Goal: Information Seeking & Learning: Compare options

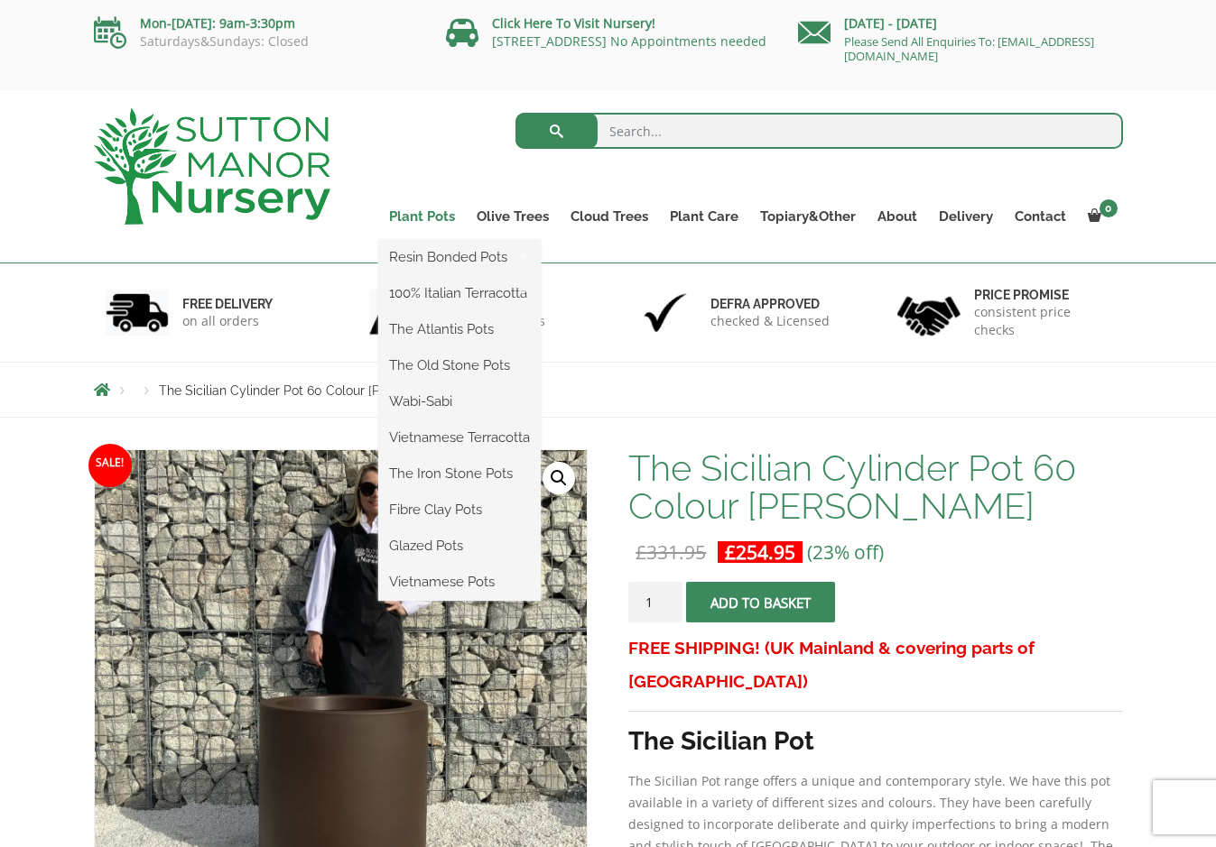
click at [438, 212] on link "Plant Pots" at bounding box center [422, 216] width 88 height 25
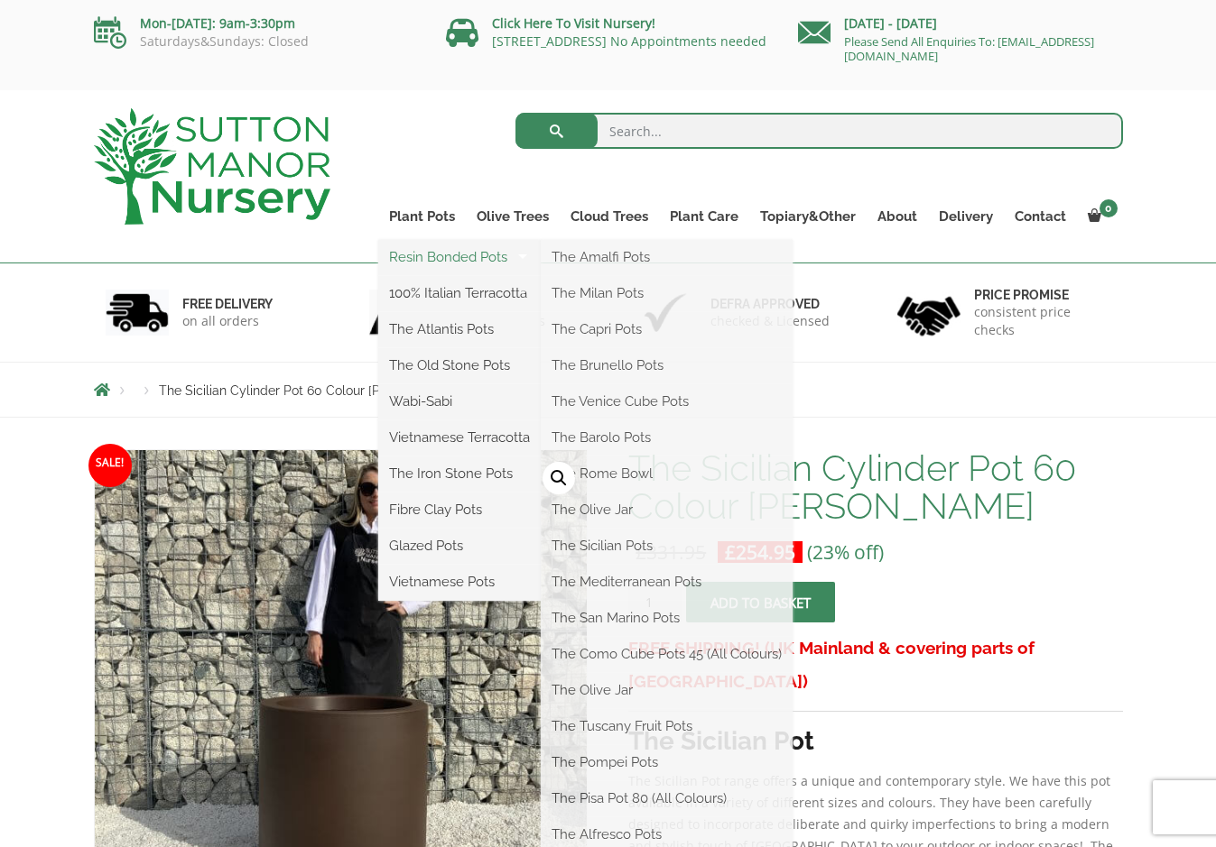
click at [453, 259] on link "Resin Bonded Pots" at bounding box center [459, 257] width 162 height 27
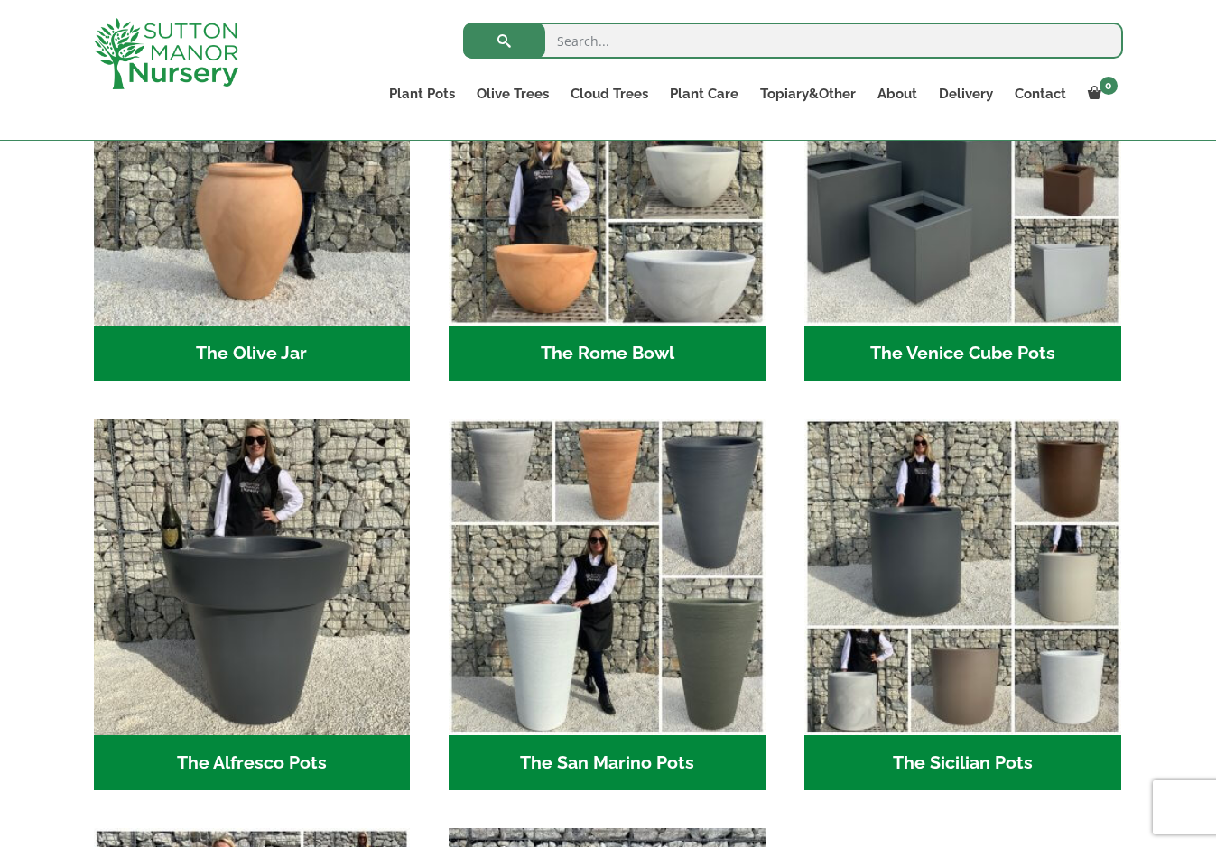
scroll to position [1625, 0]
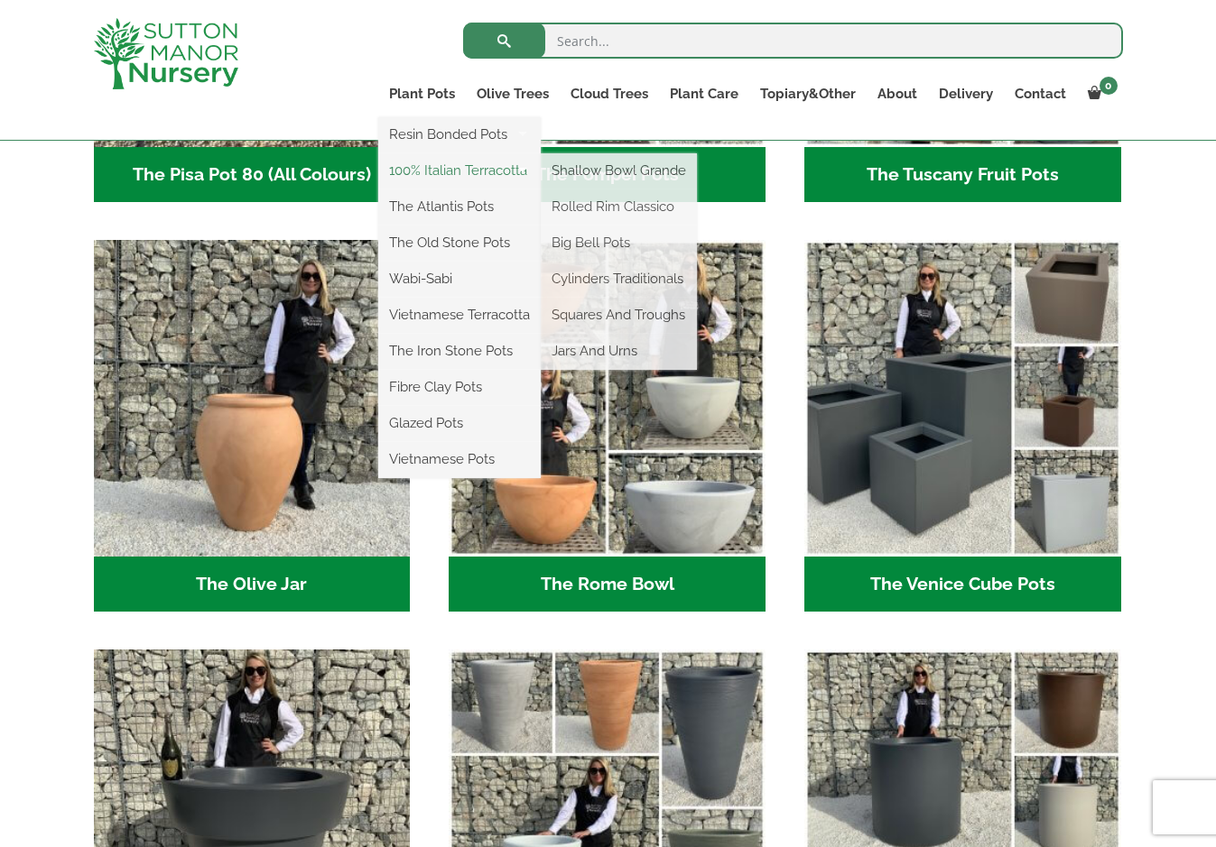
click at [427, 169] on link "100% Italian Terracotta" at bounding box center [459, 170] width 162 height 27
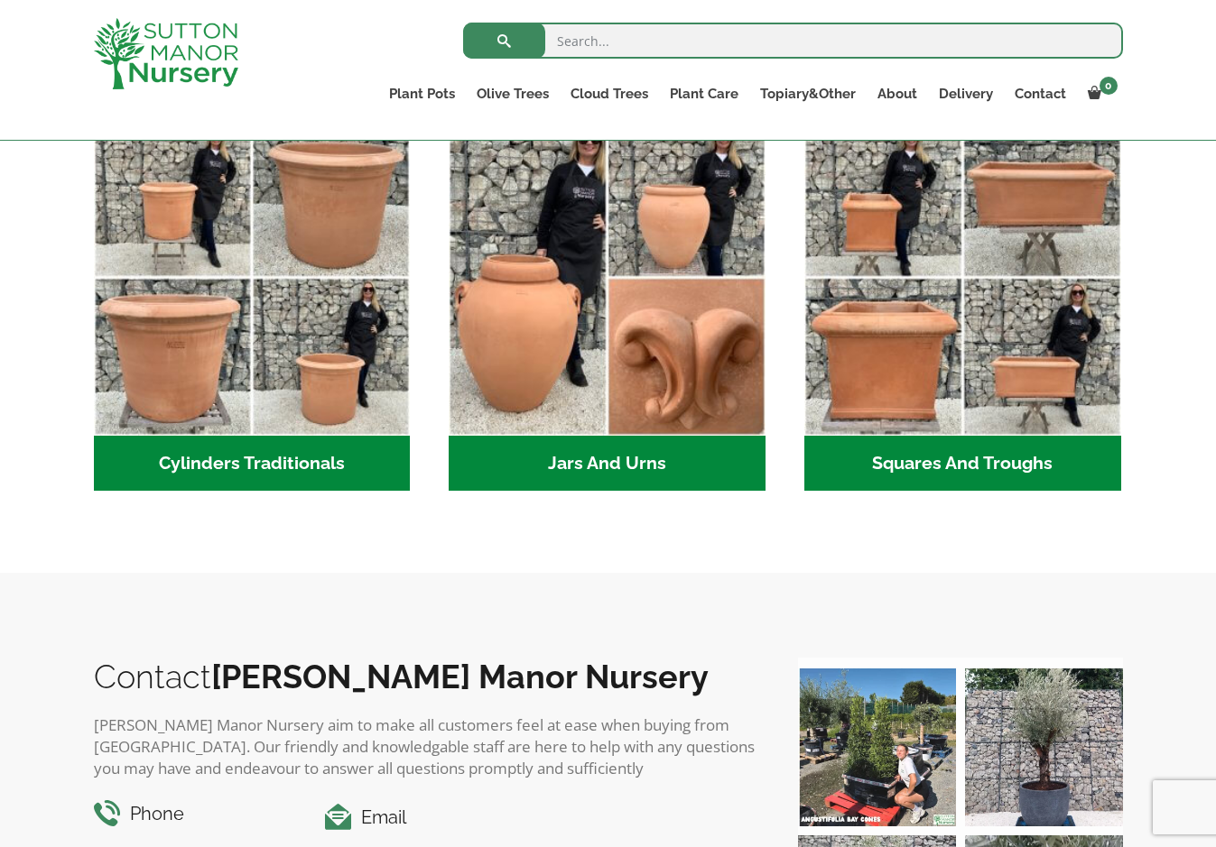
scroll to position [722, 0]
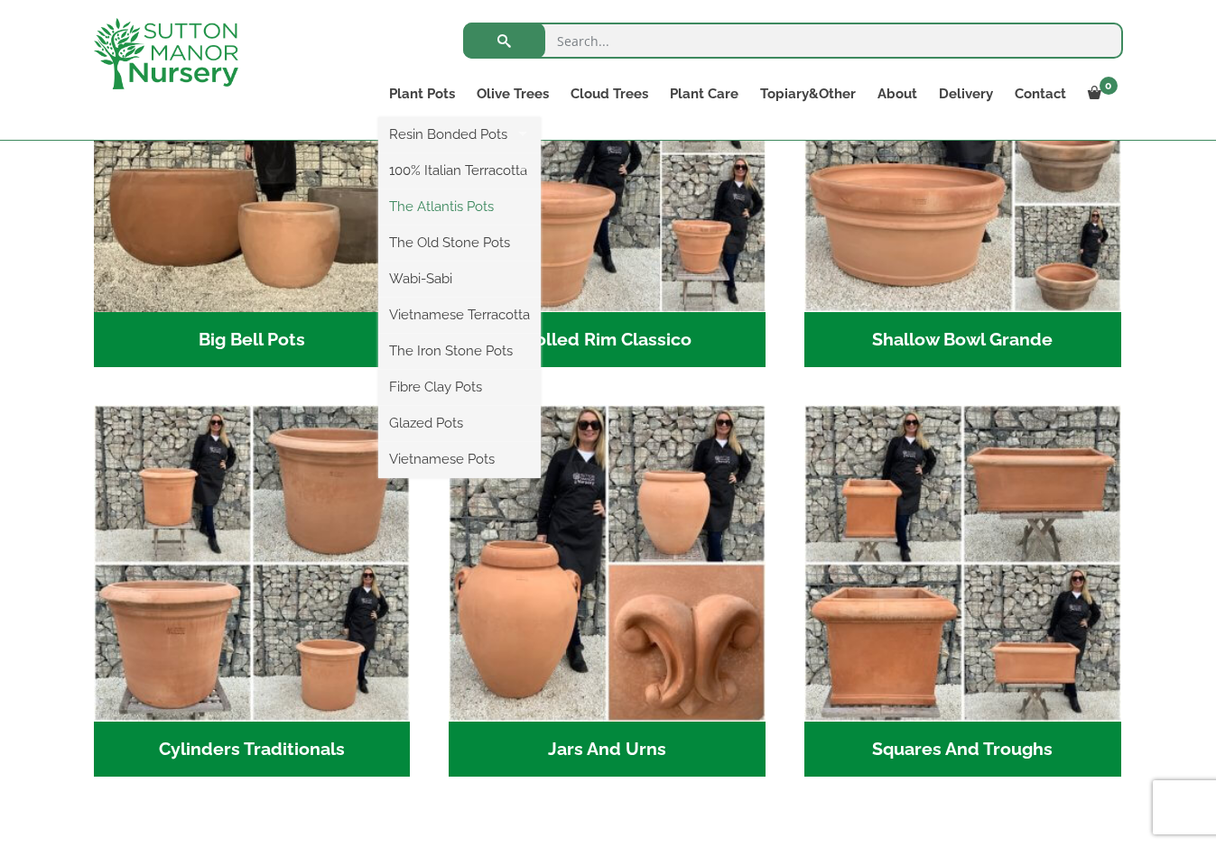
click at [439, 211] on link "The Atlantis Pots" at bounding box center [459, 206] width 162 height 27
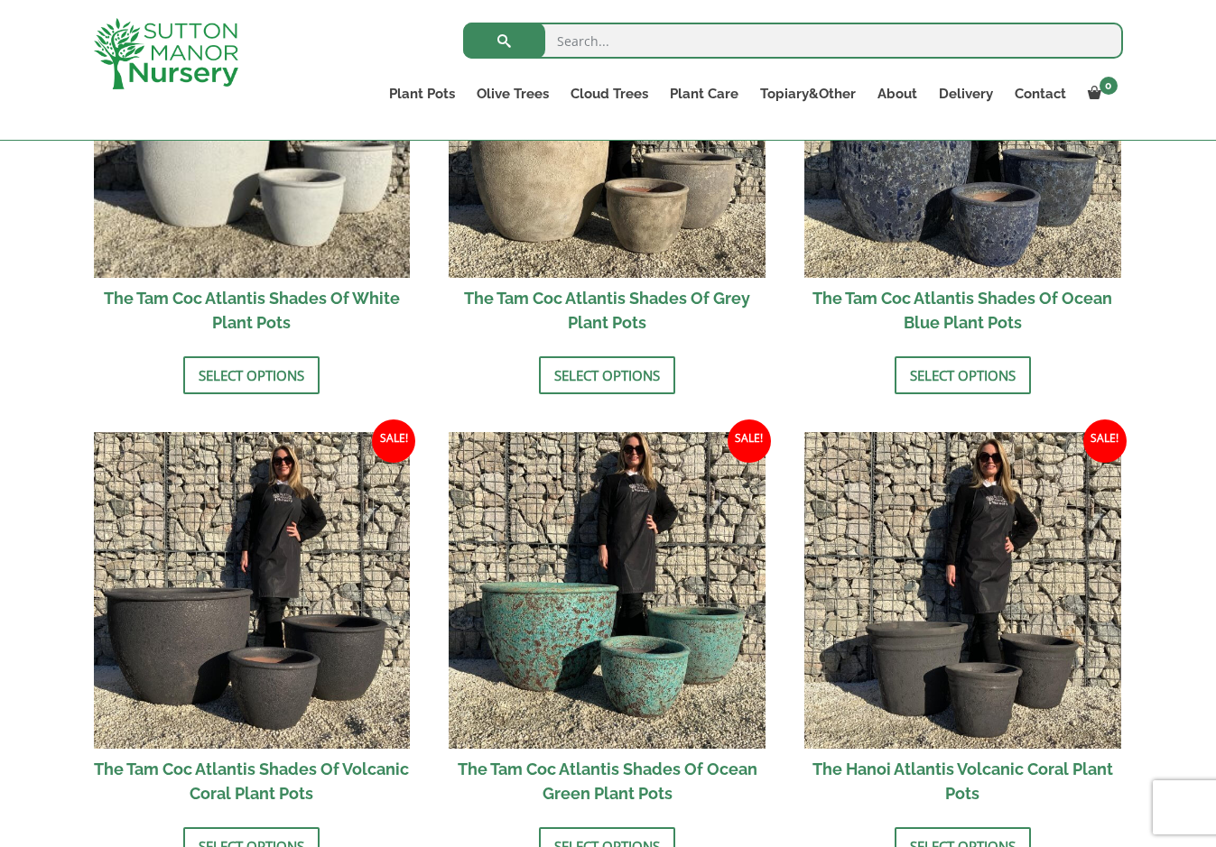
scroll to position [903, 0]
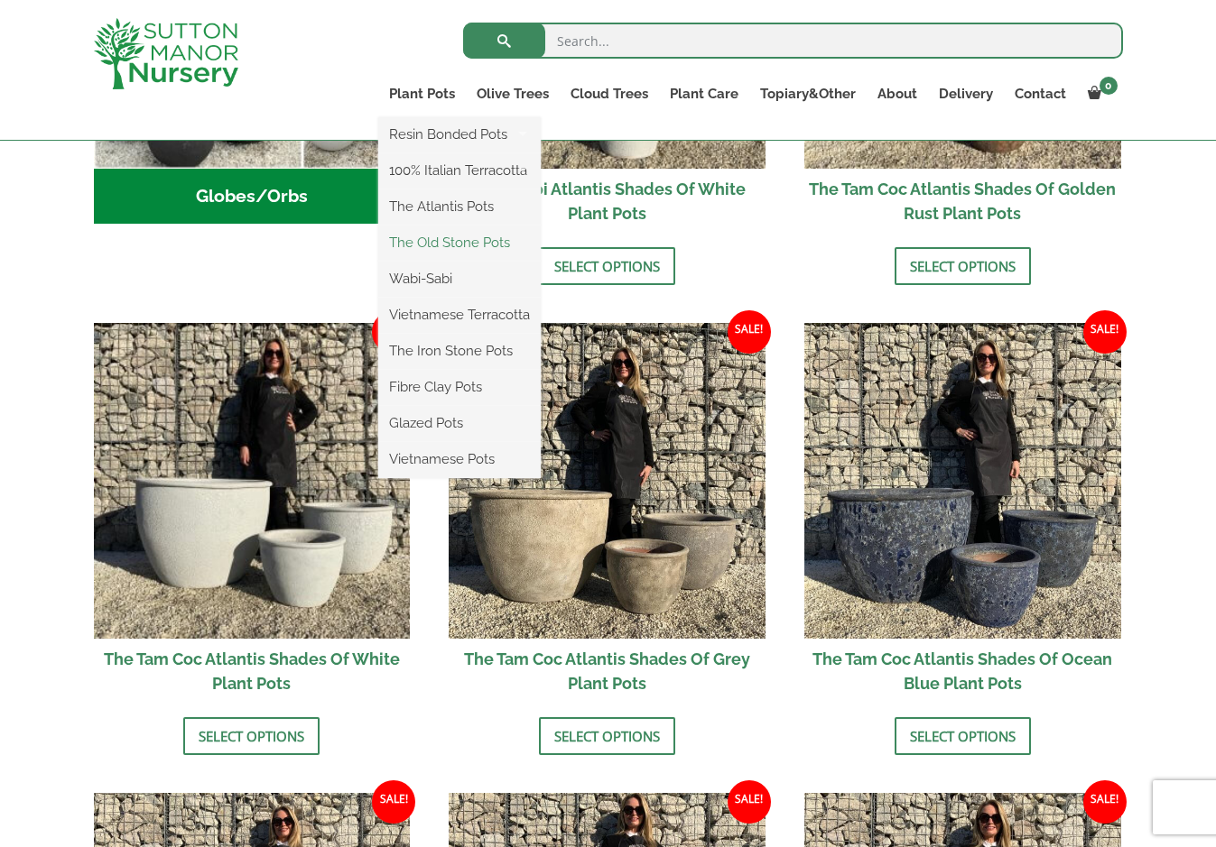
click at [452, 244] on link "The Old Stone Pots" at bounding box center [459, 242] width 162 height 27
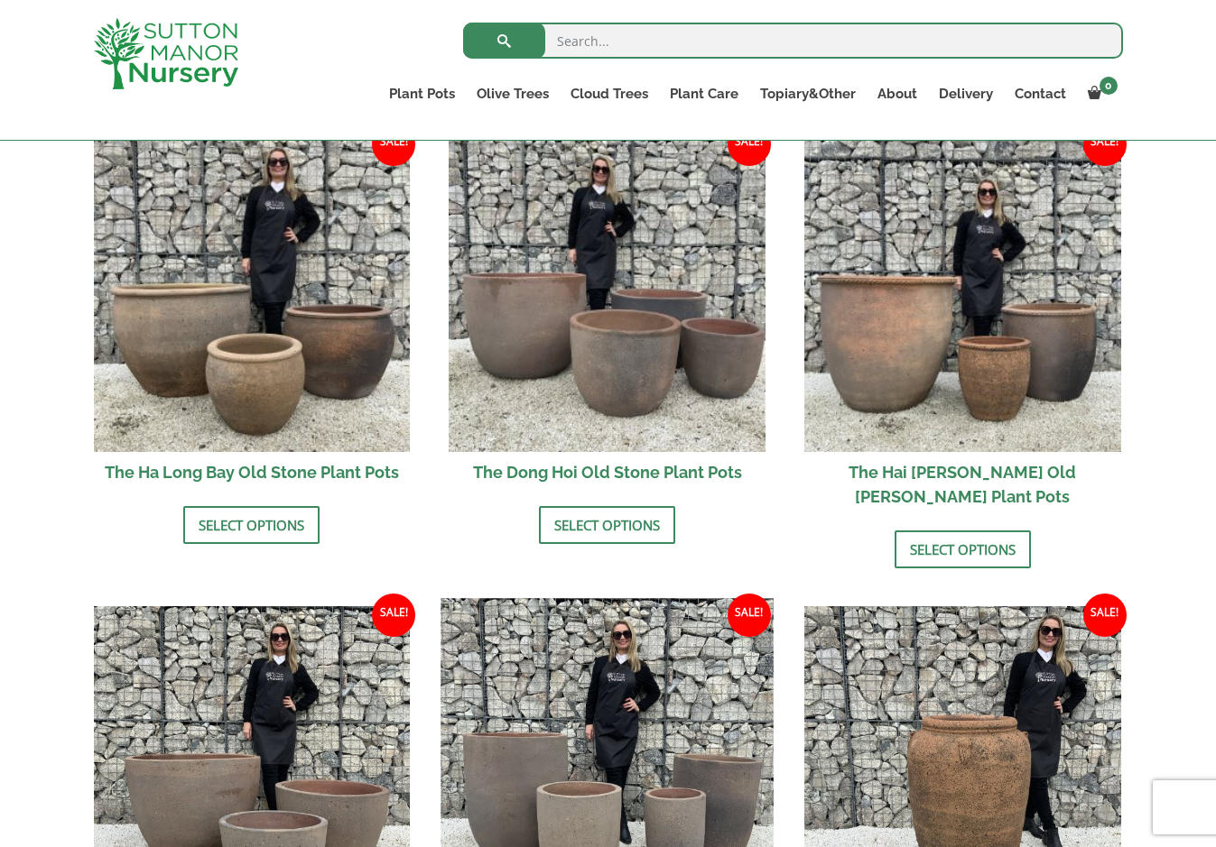
scroll to position [632, 0]
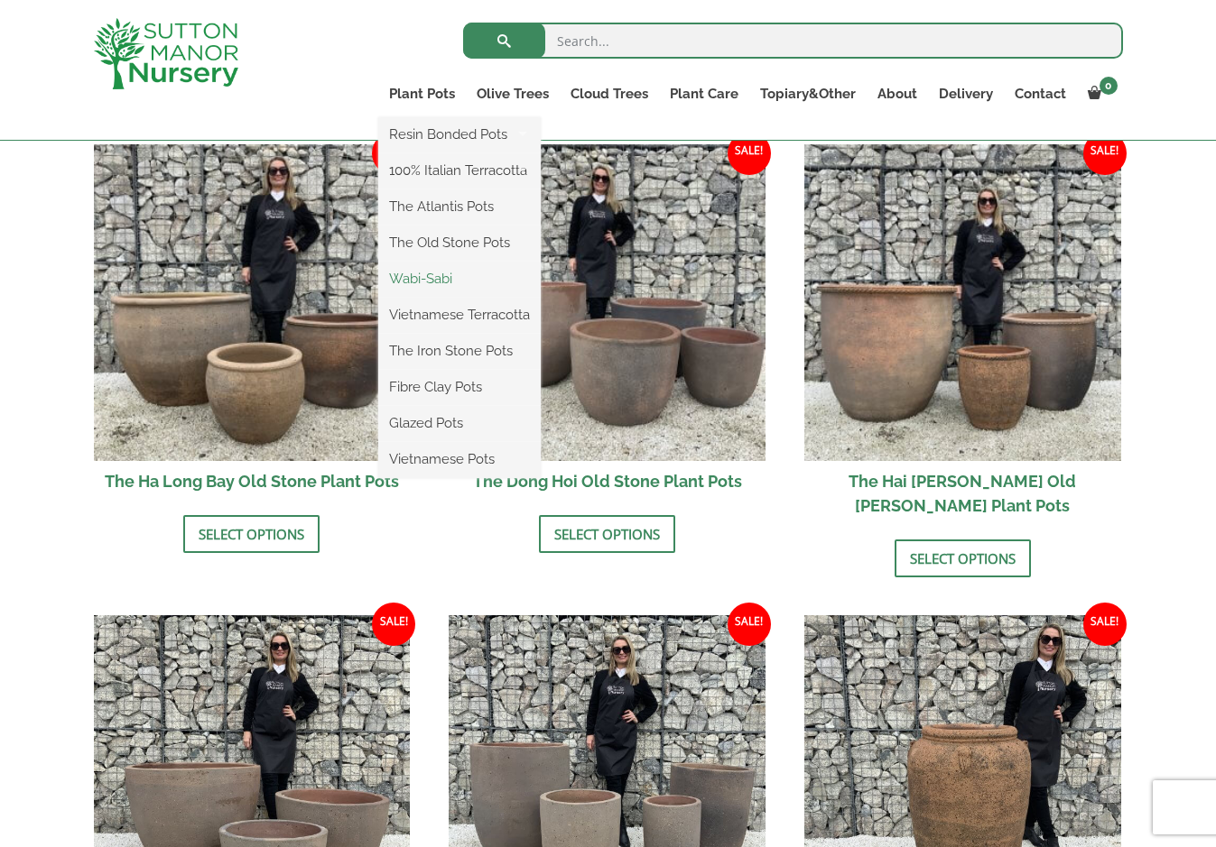
click at [435, 286] on link "Wabi-Sabi" at bounding box center [459, 278] width 162 height 27
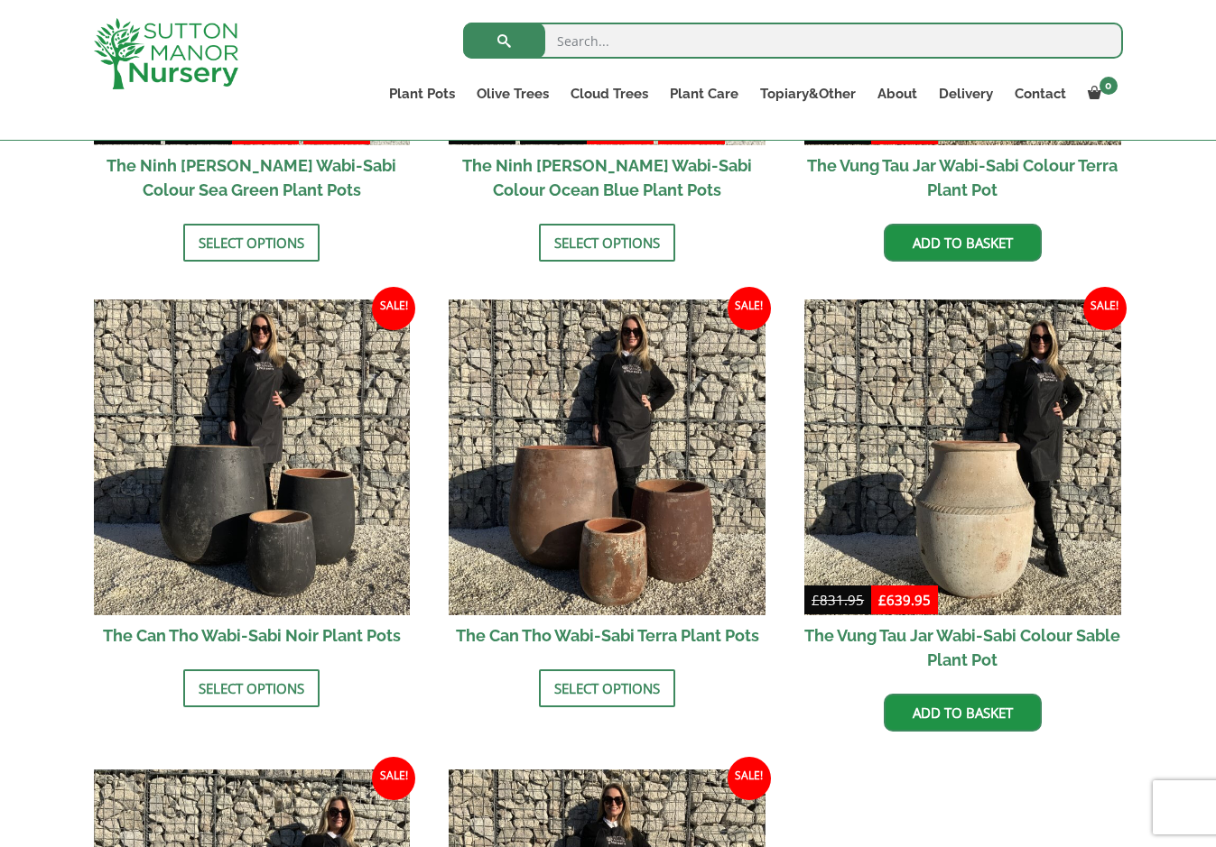
scroll to position [1444, 0]
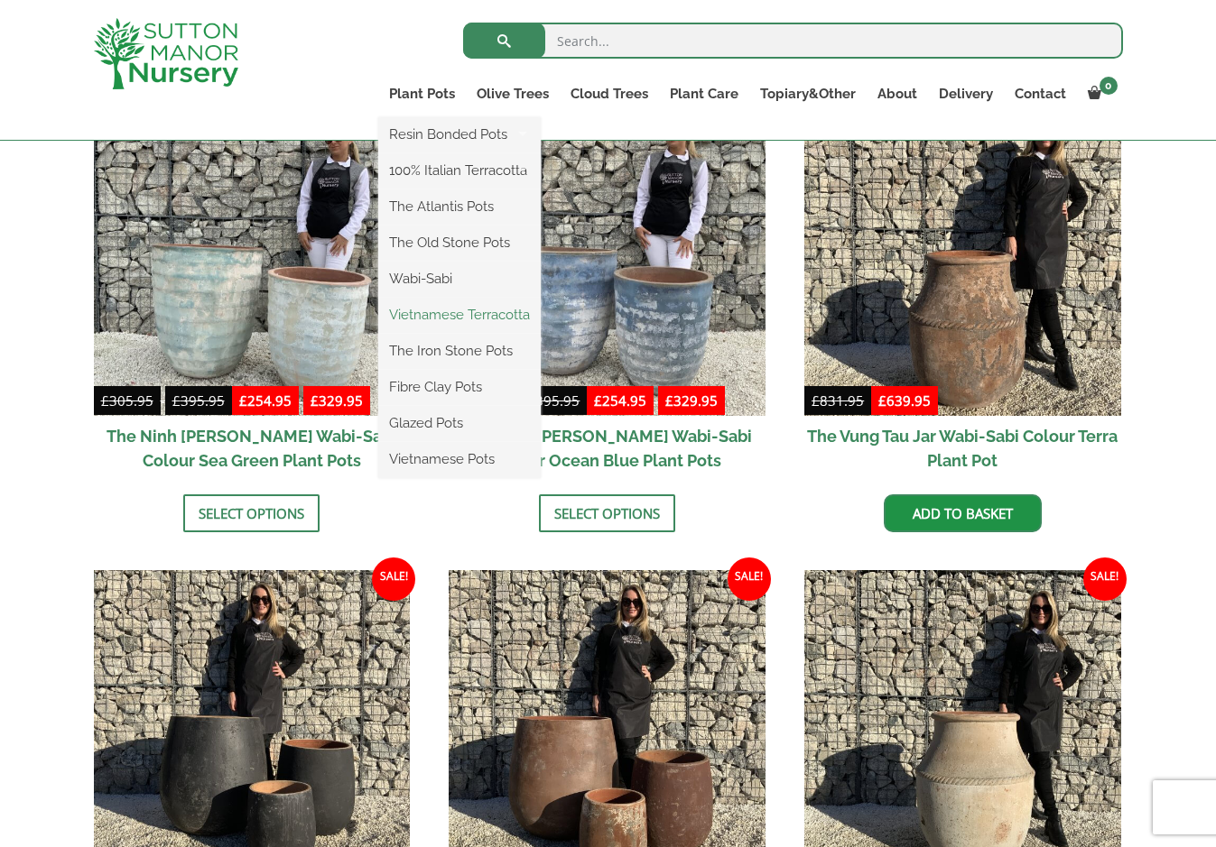
click at [443, 316] on link "Vietnamese Terracotta" at bounding box center [459, 314] width 162 height 27
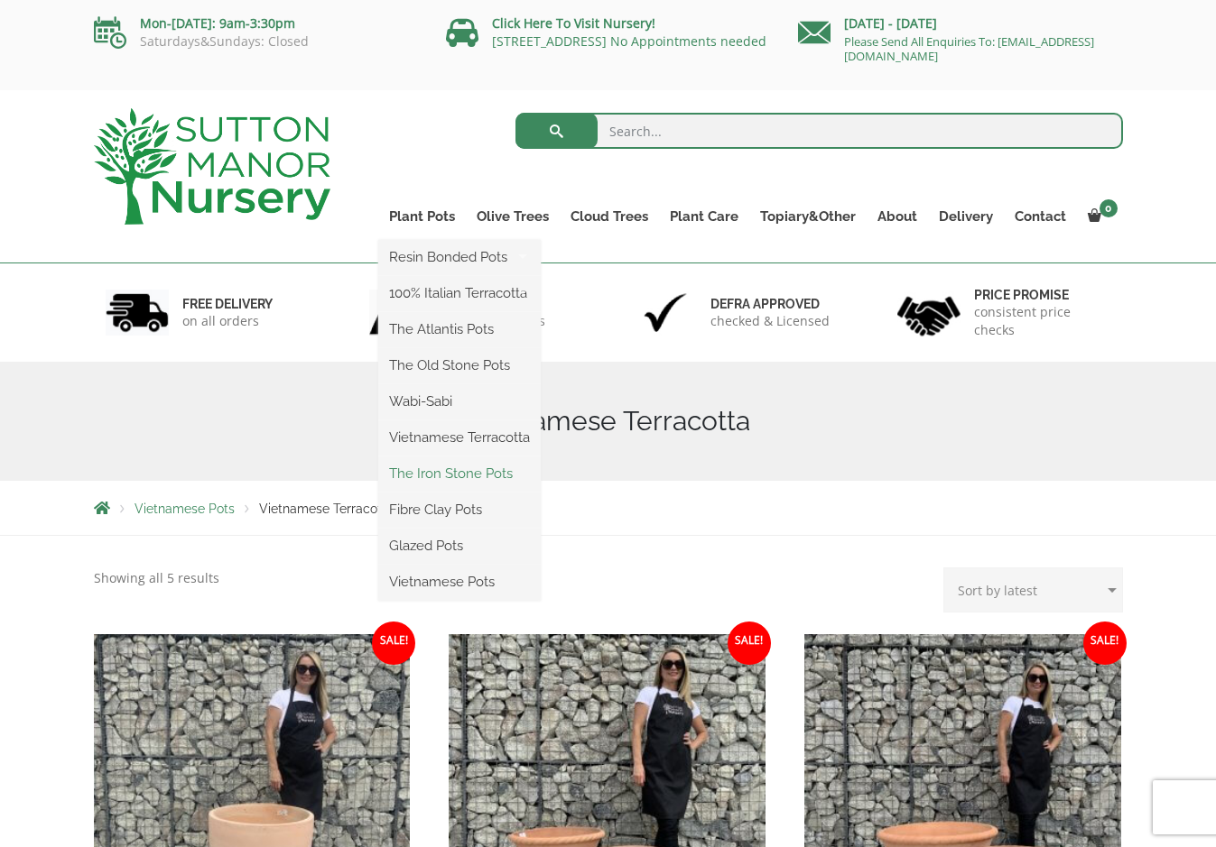
click at [461, 481] on link "The Iron Stone Pots" at bounding box center [459, 473] width 162 height 27
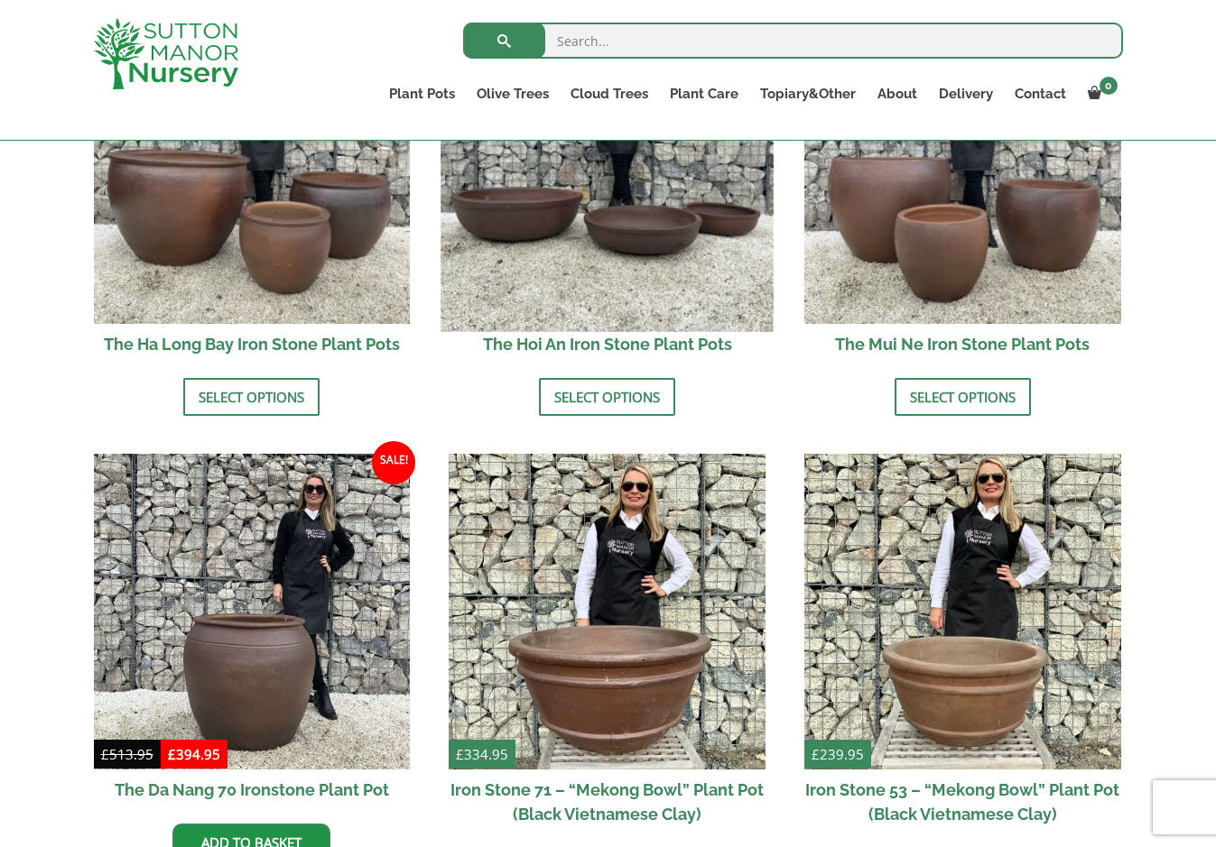
scroll to position [542, 0]
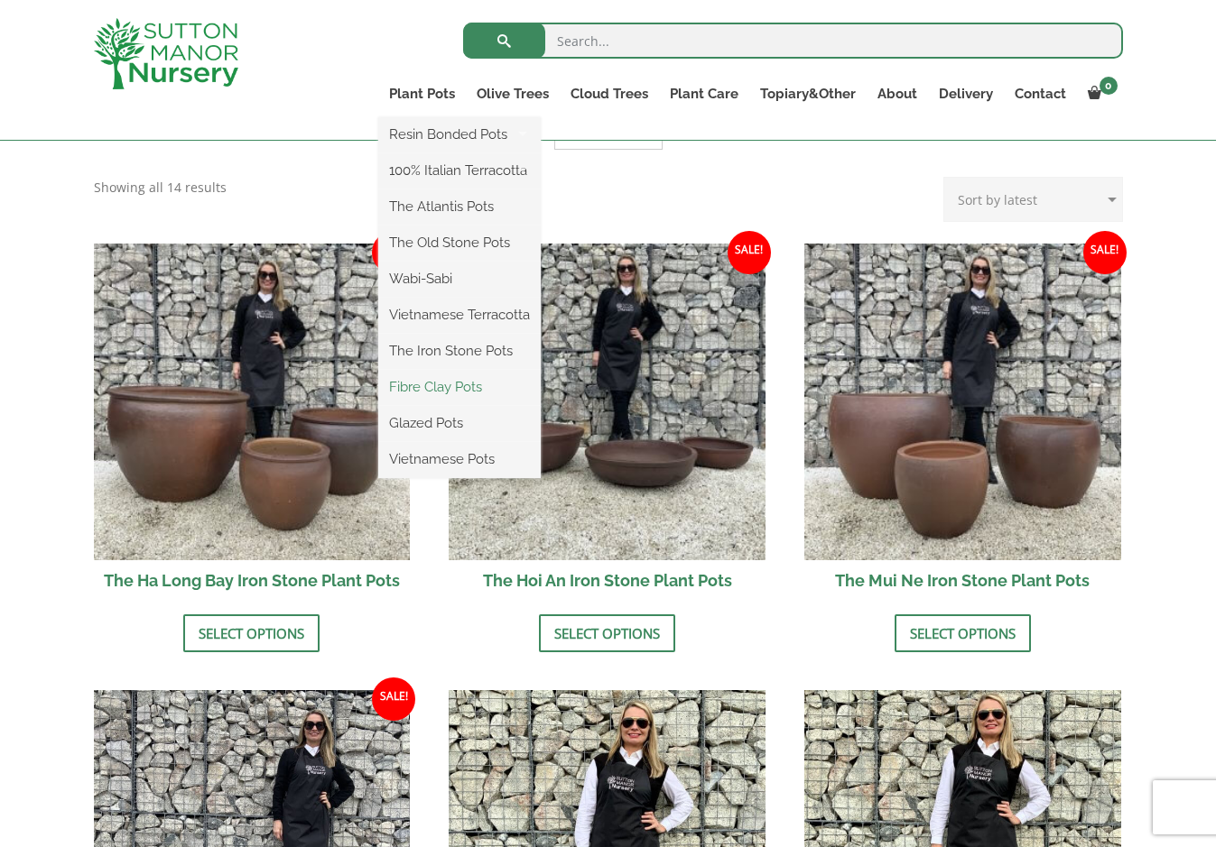
click at [437, 388] on link "Fibre Clay Pots" at bounding box center [459, 387] width 162 height 27
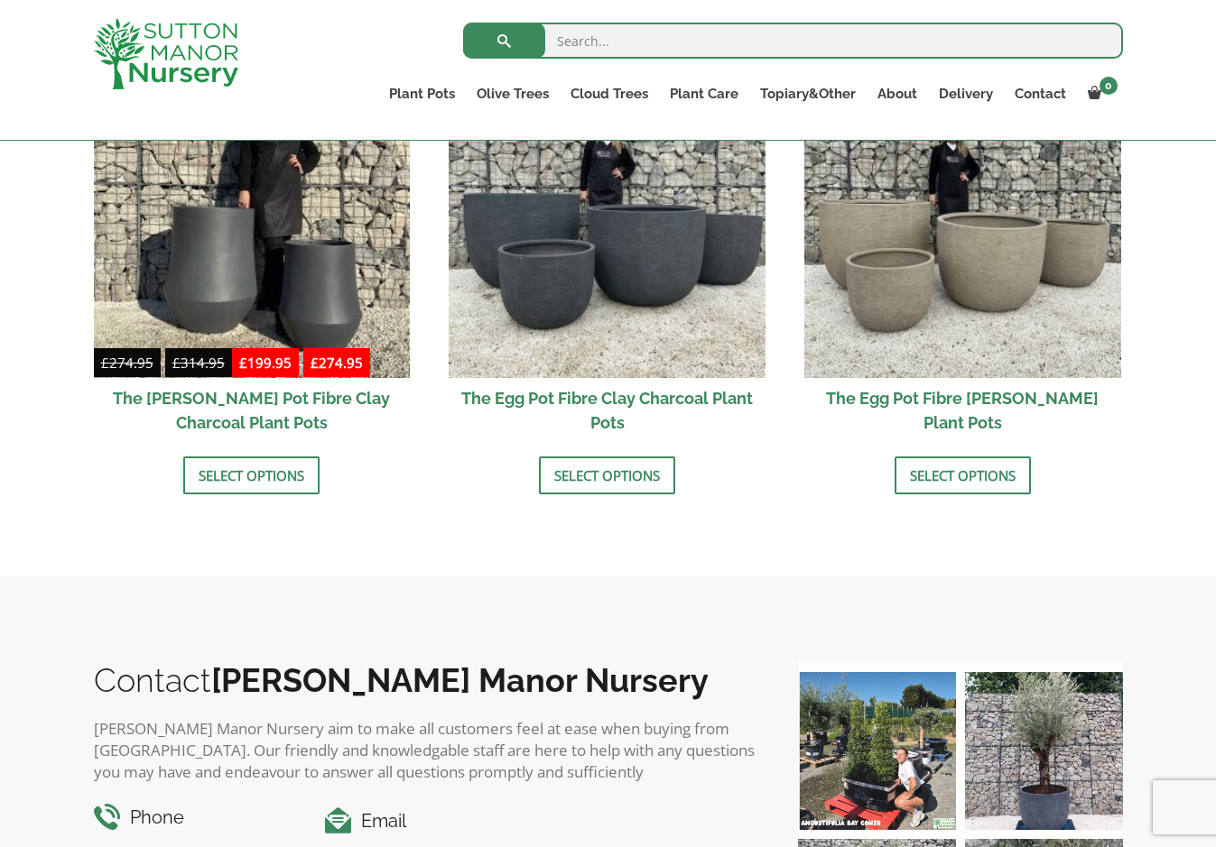
scroll to position [361, 0]
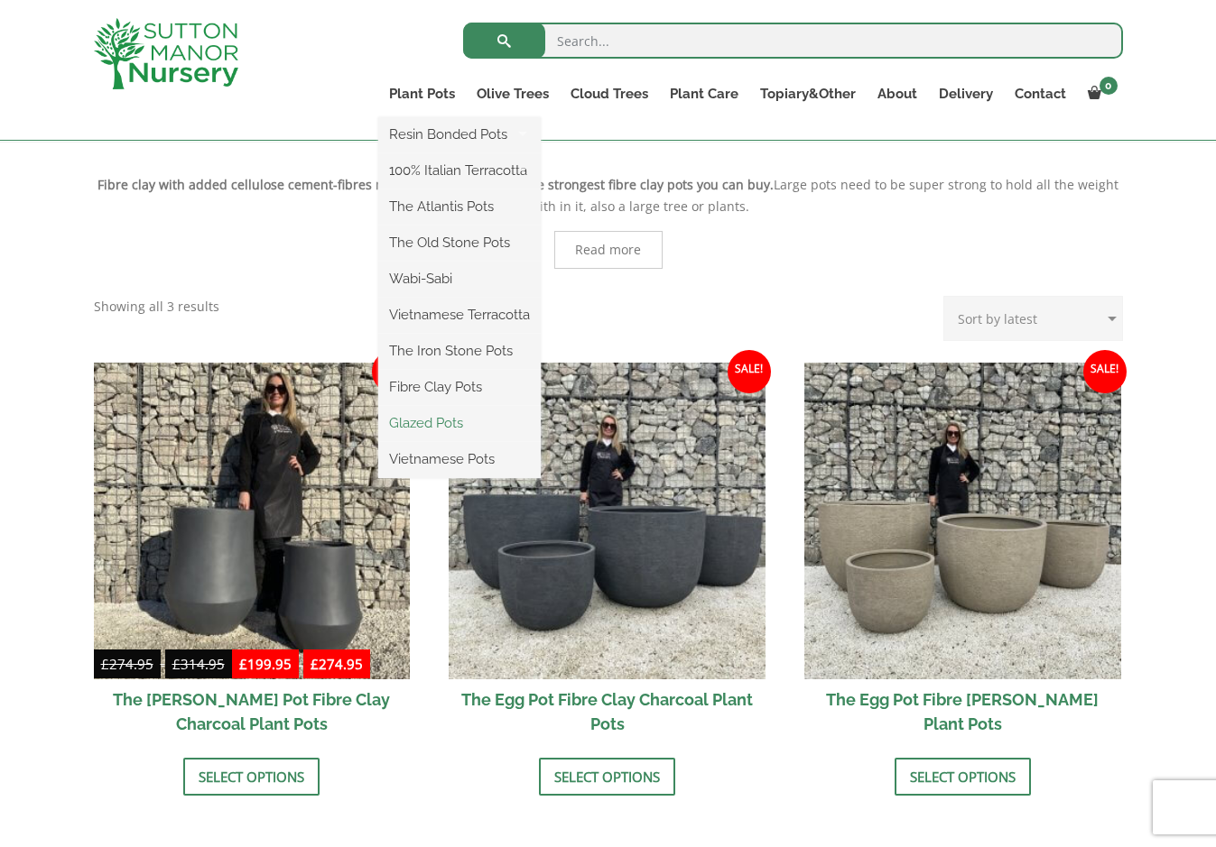
click at [428, 420] on link "Glazed Pots" at bounding box center [459, 423] width 162 height 27
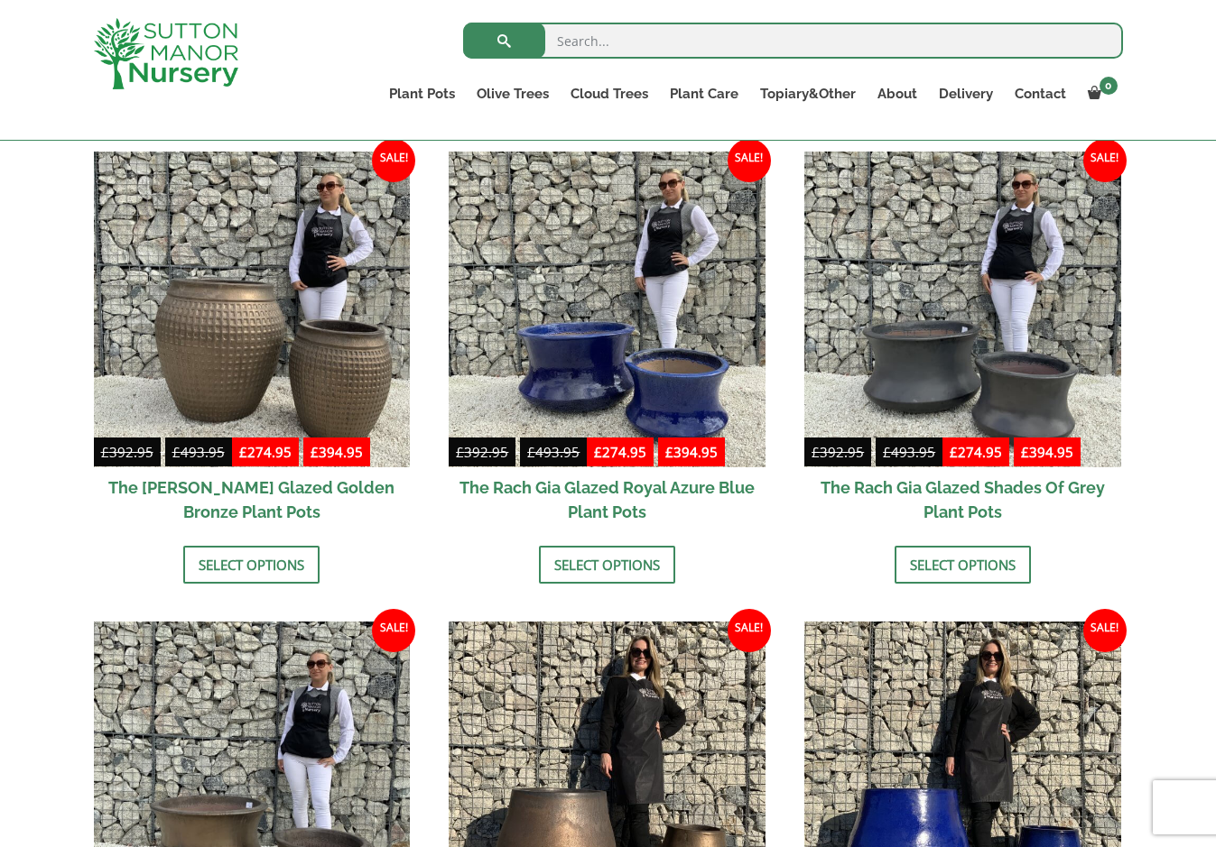
scroll to position [632, 0]
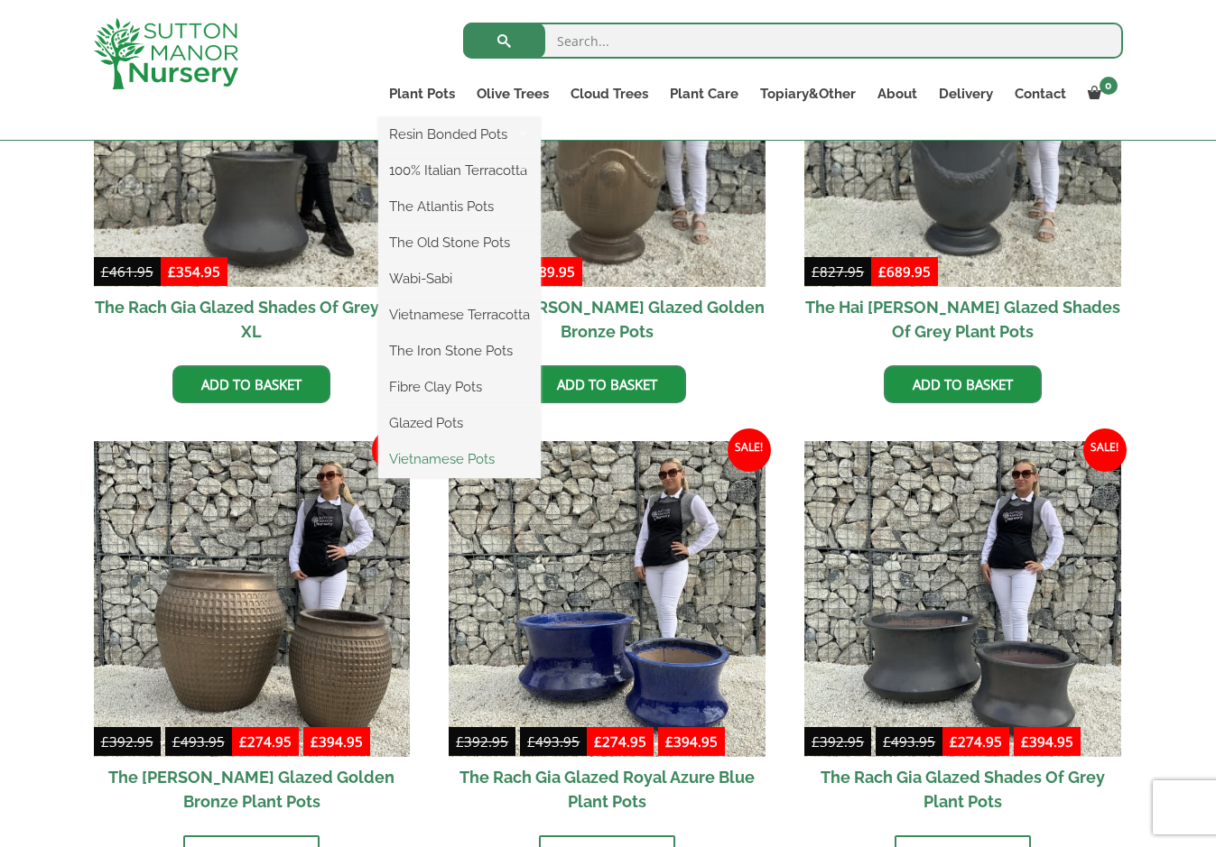
click at [414, 459] on link "Vietnamese Pots" at bounding box center [459, 459] width 162 height 27
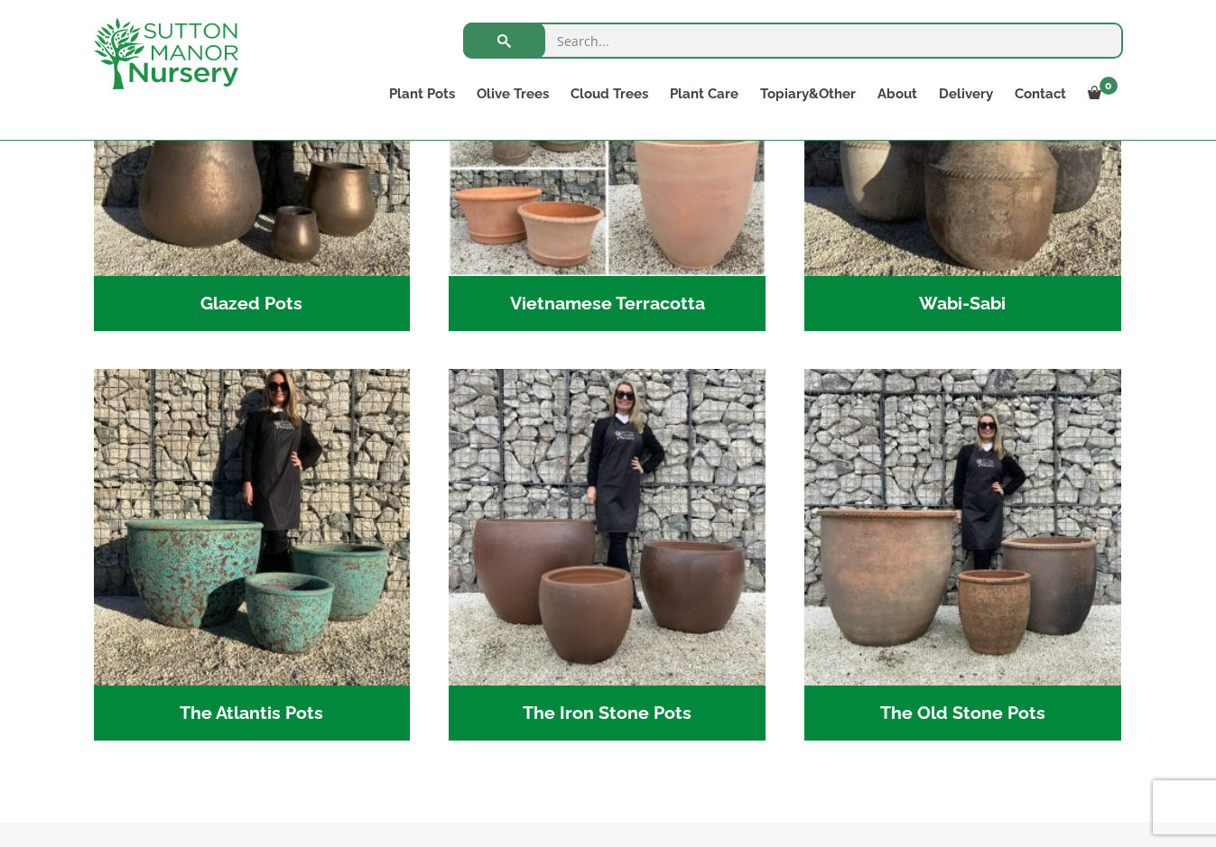
scroll to position [90, 0]
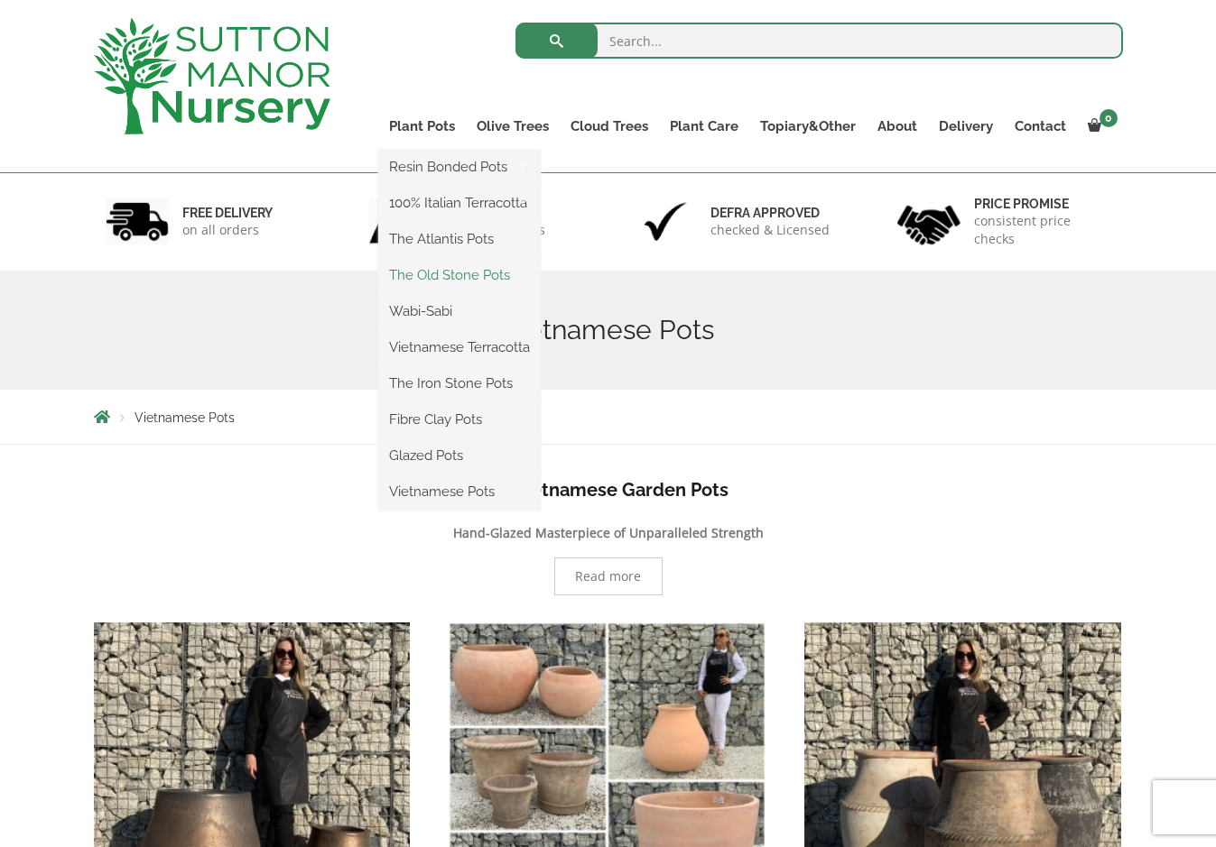
click at [440, 284] on link "The Old Stone Pots" at bounding box center [459, 275] width 162 height 27
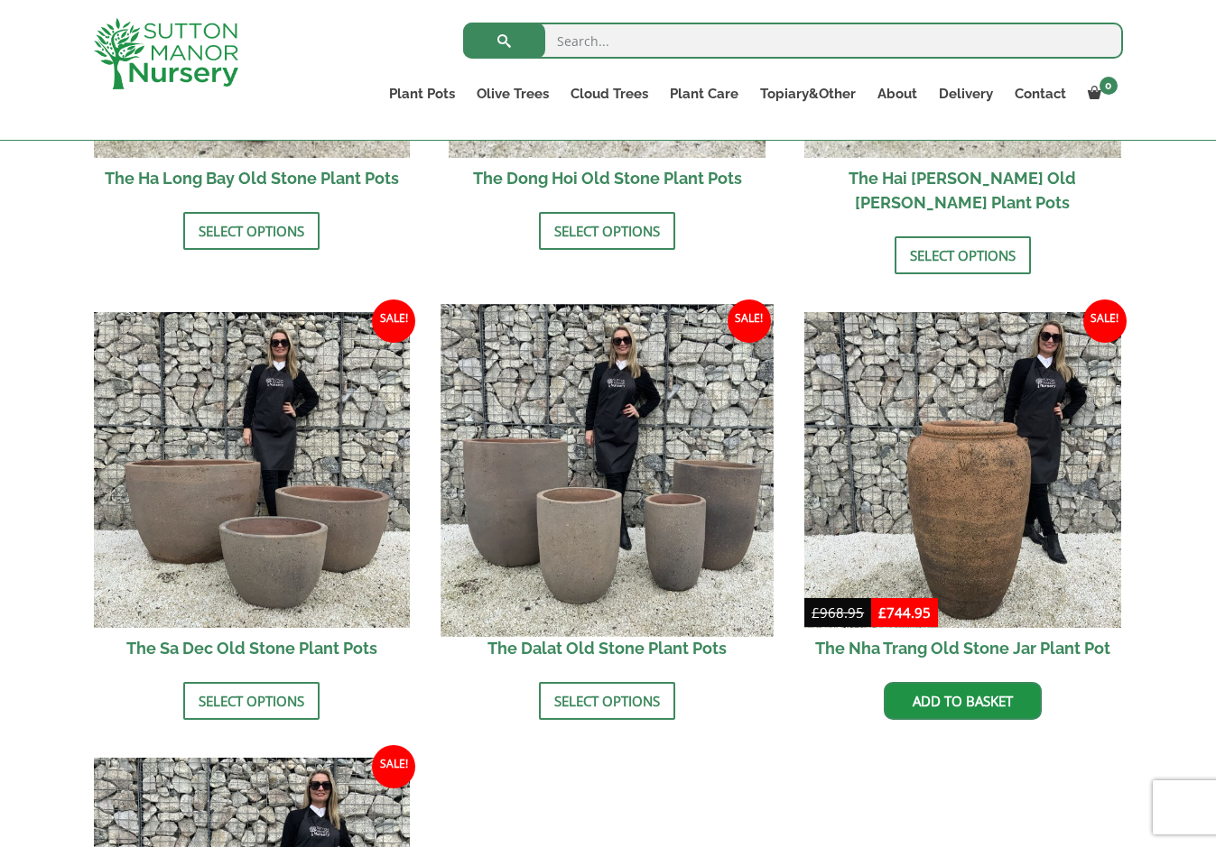
scroll to position [903, 0]
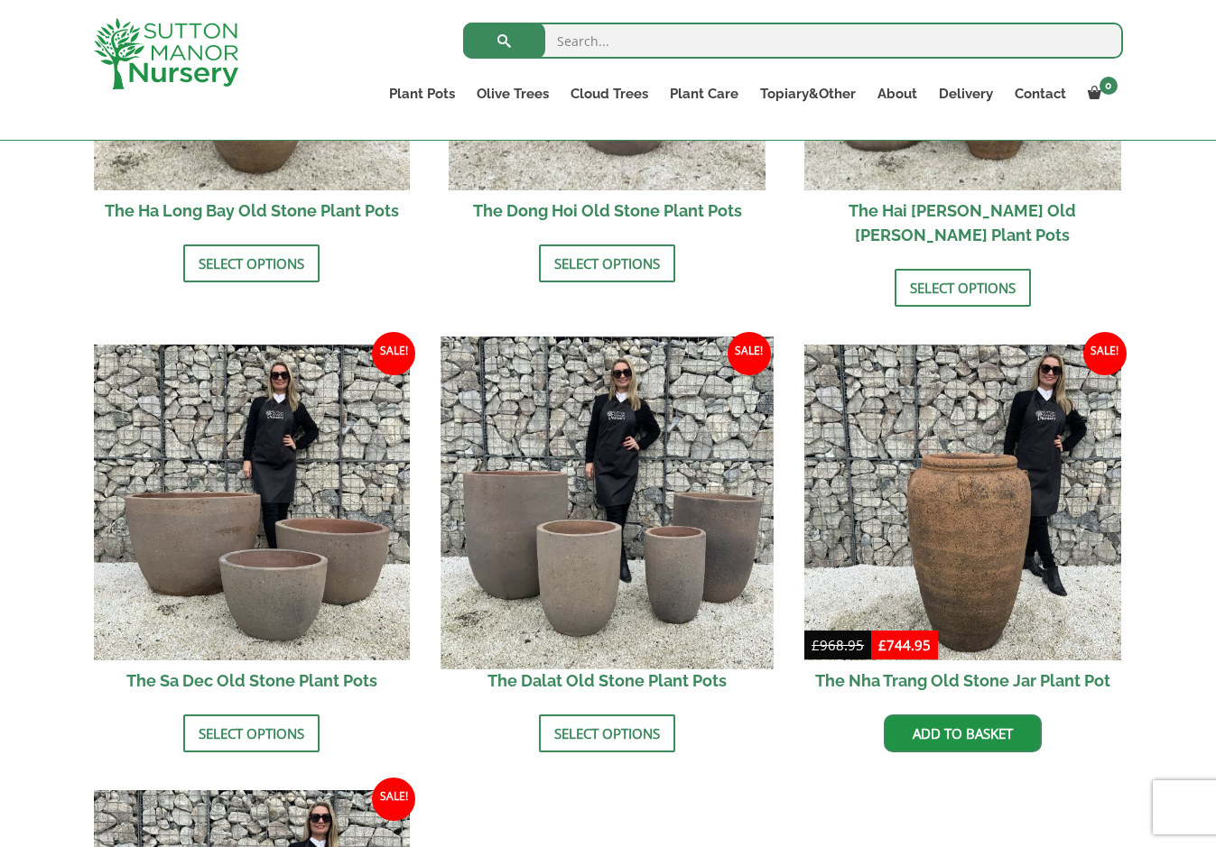
click at [594, 464] on img at bounding box center [607, 503] width 332 height 332
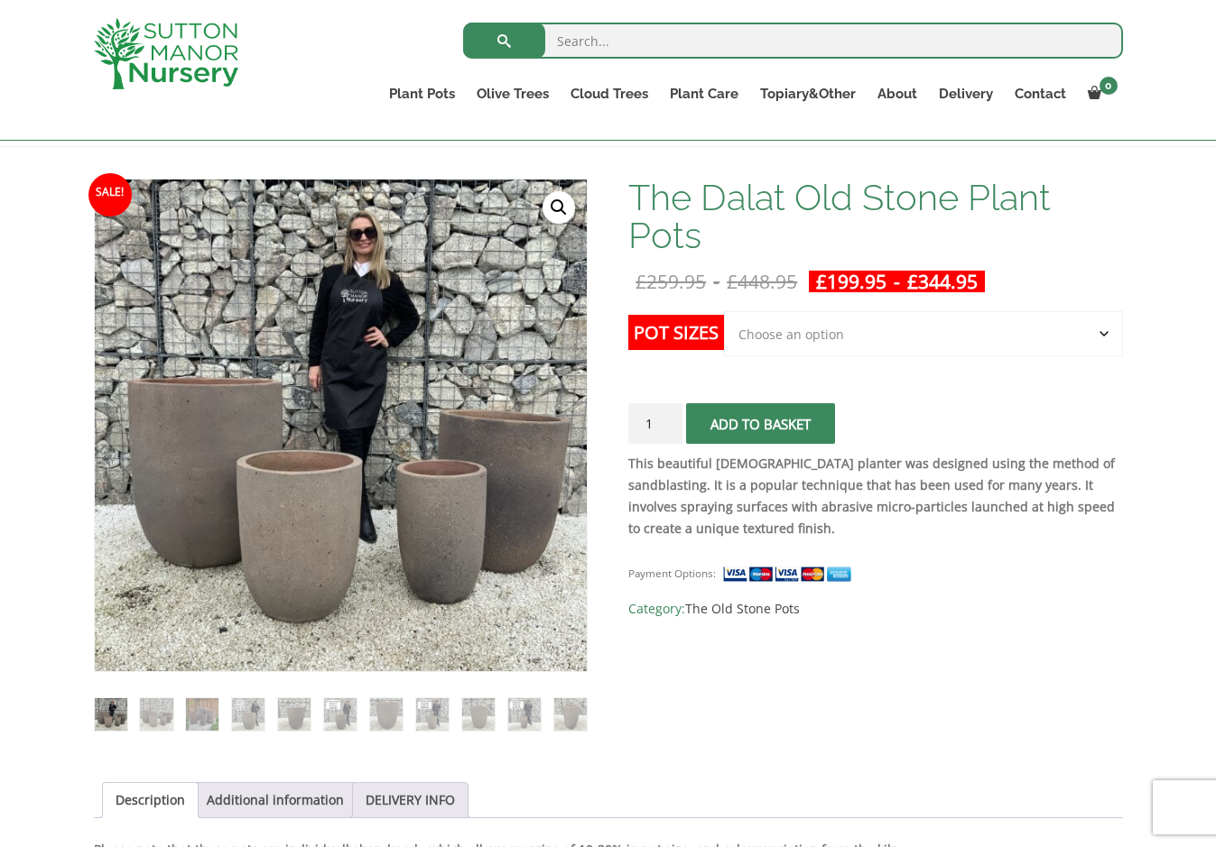
scroll to position [271, 0]
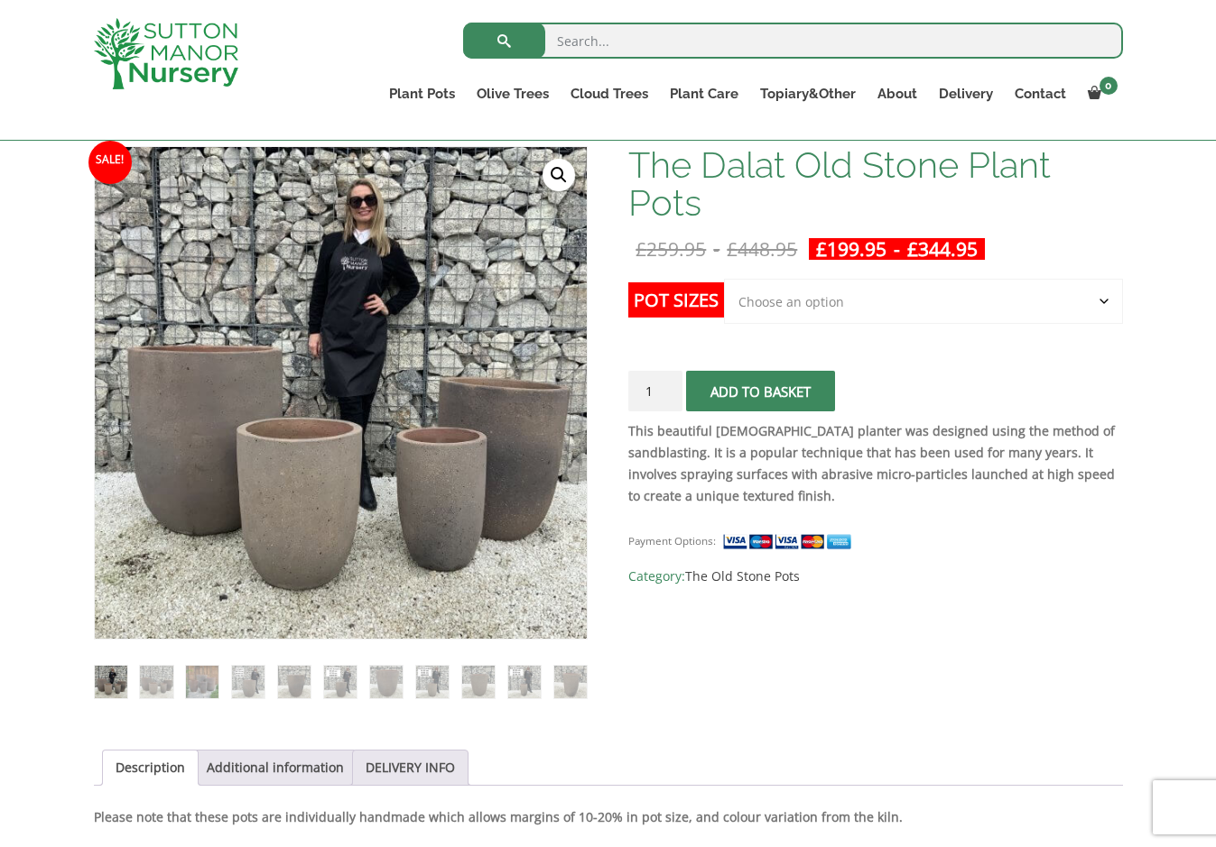
click at [772, 302] on select "Choose an option Click here to buy the 4th to Largest Pot In The Picture Click …" at bounding box center [923, 301] width 398 height 45
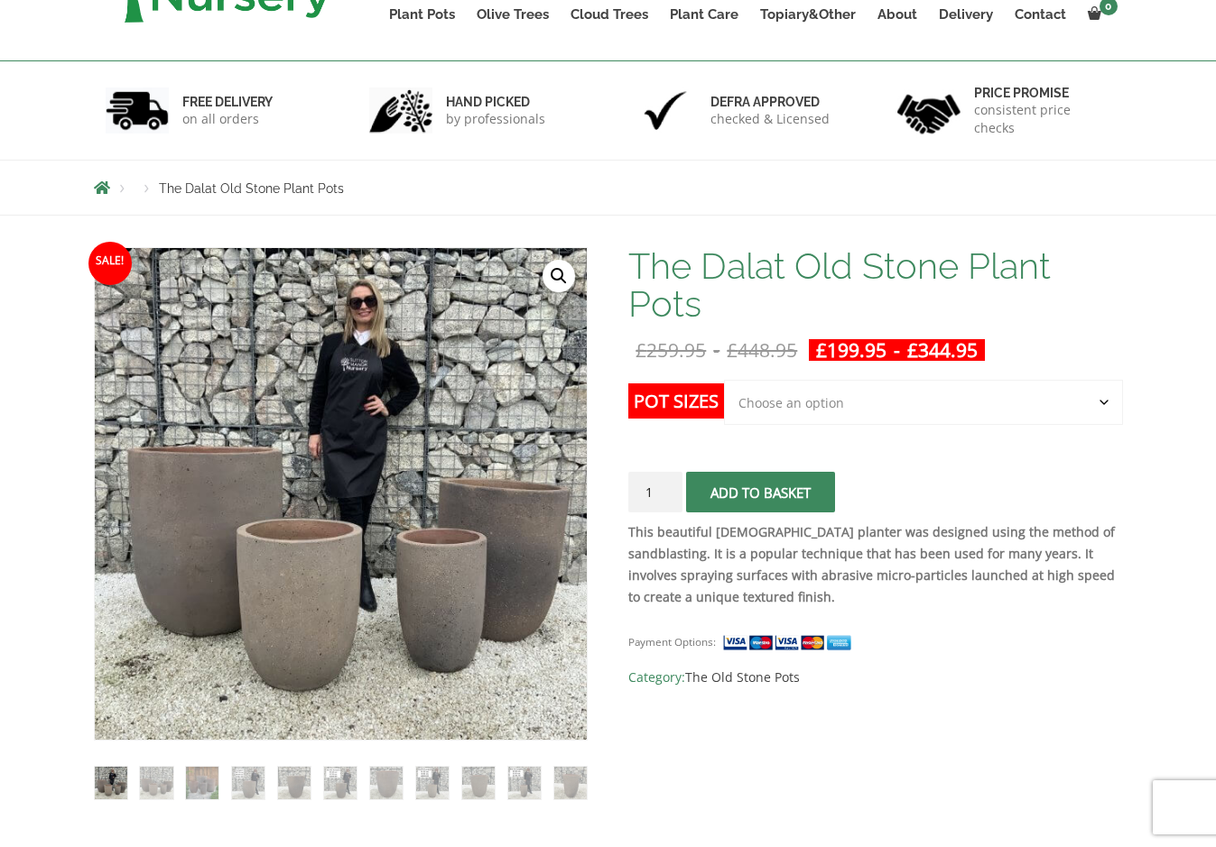
scroll to position [26, 0]
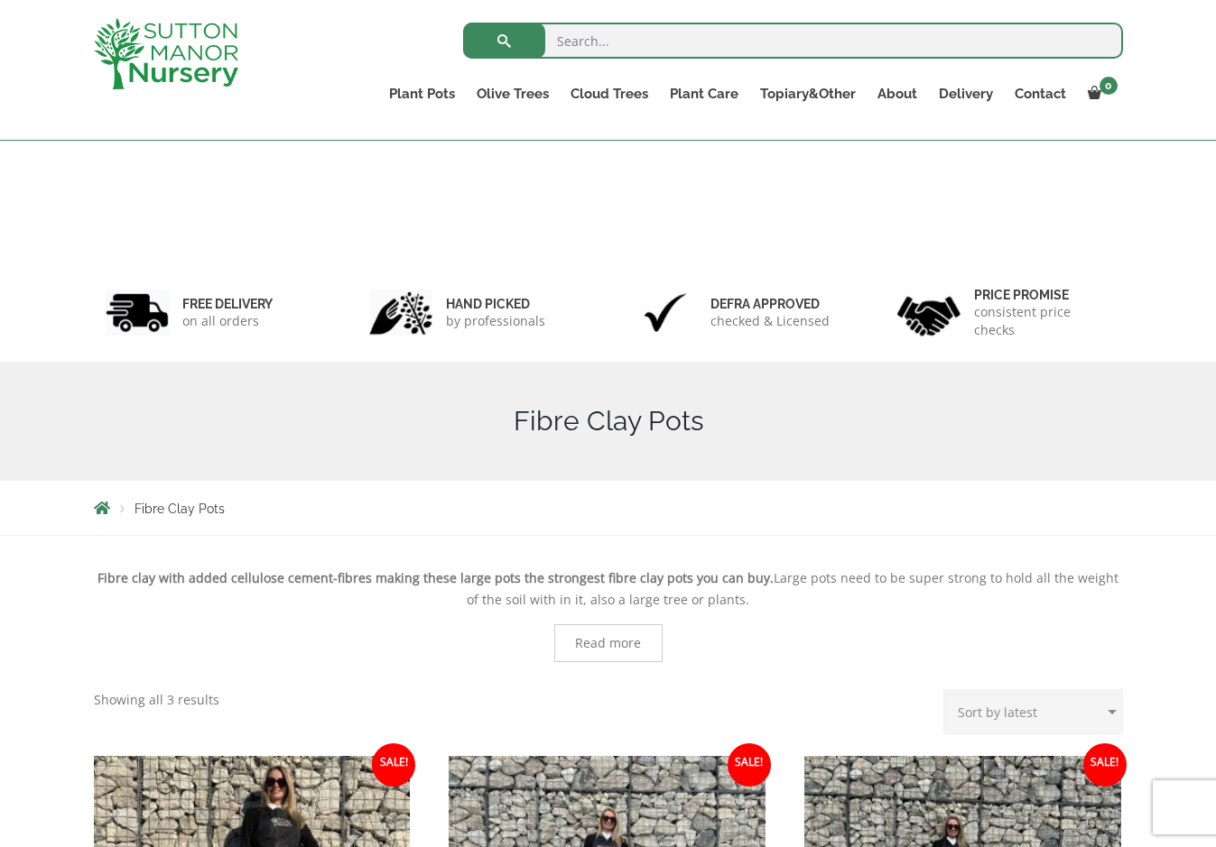
scroll to position [394, 0]
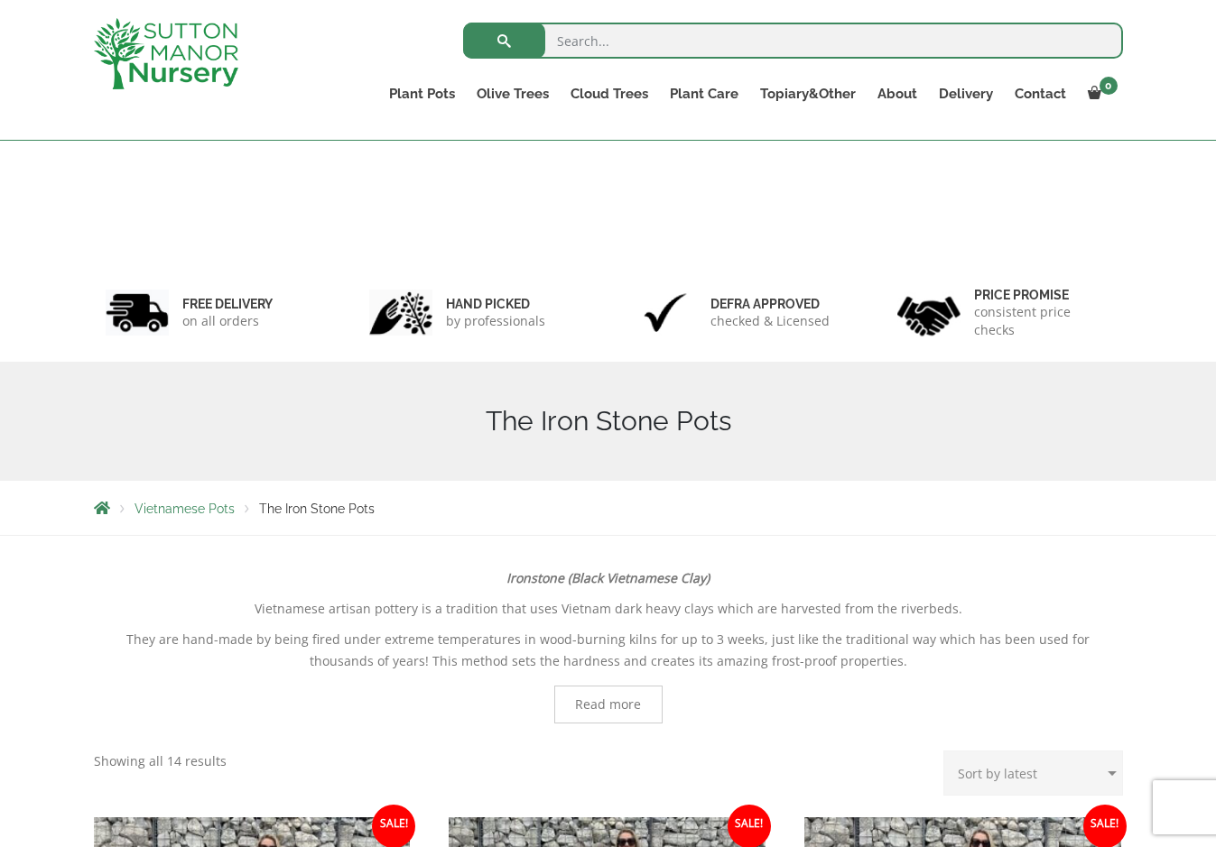
scroll to position [574, 0]
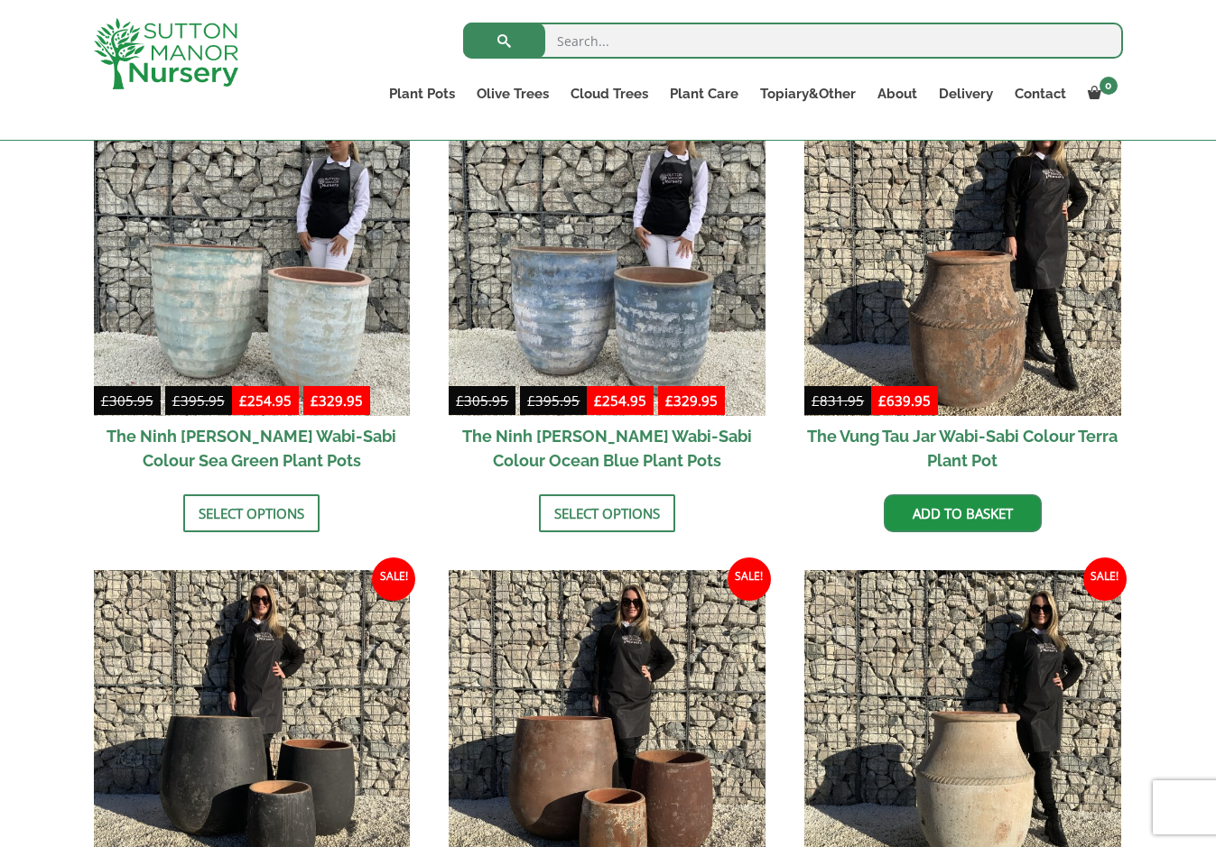
scroll to position [1477, 0]
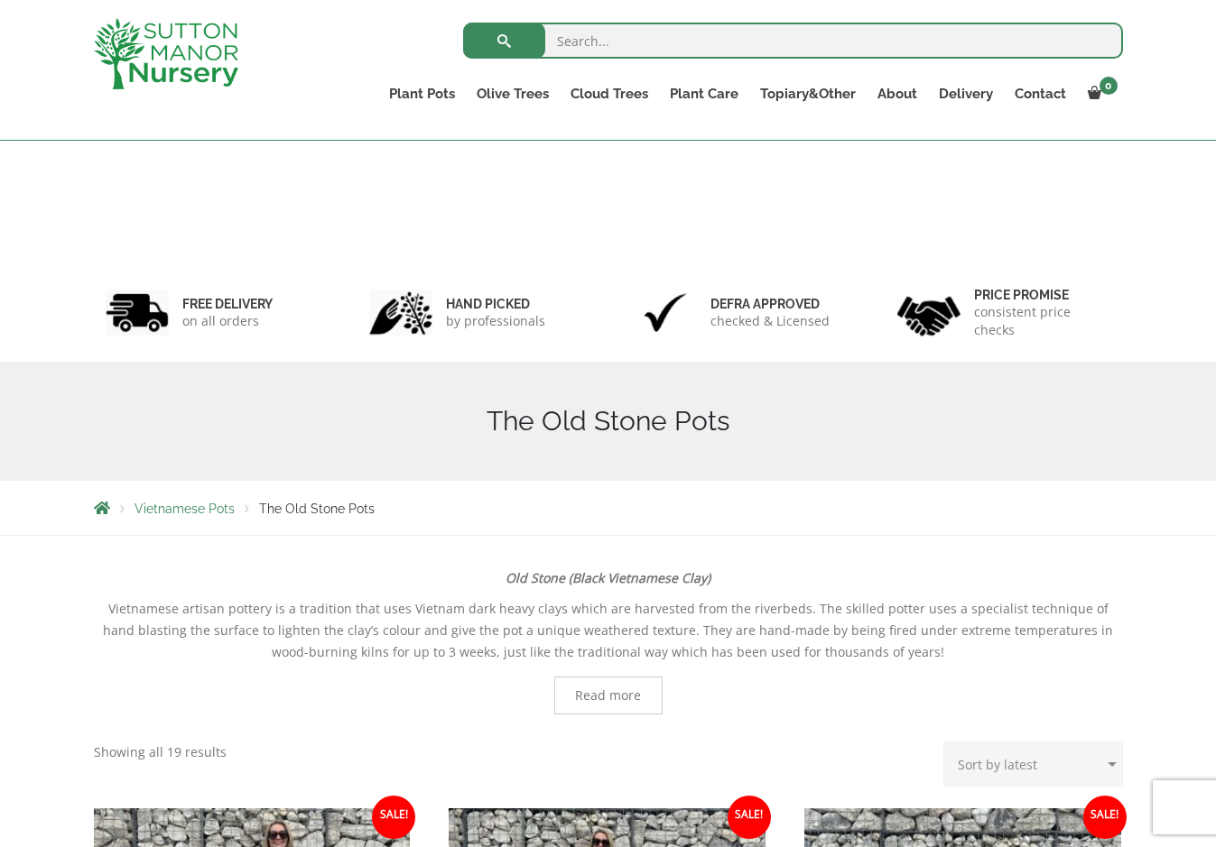
scroll to position [599, 0]
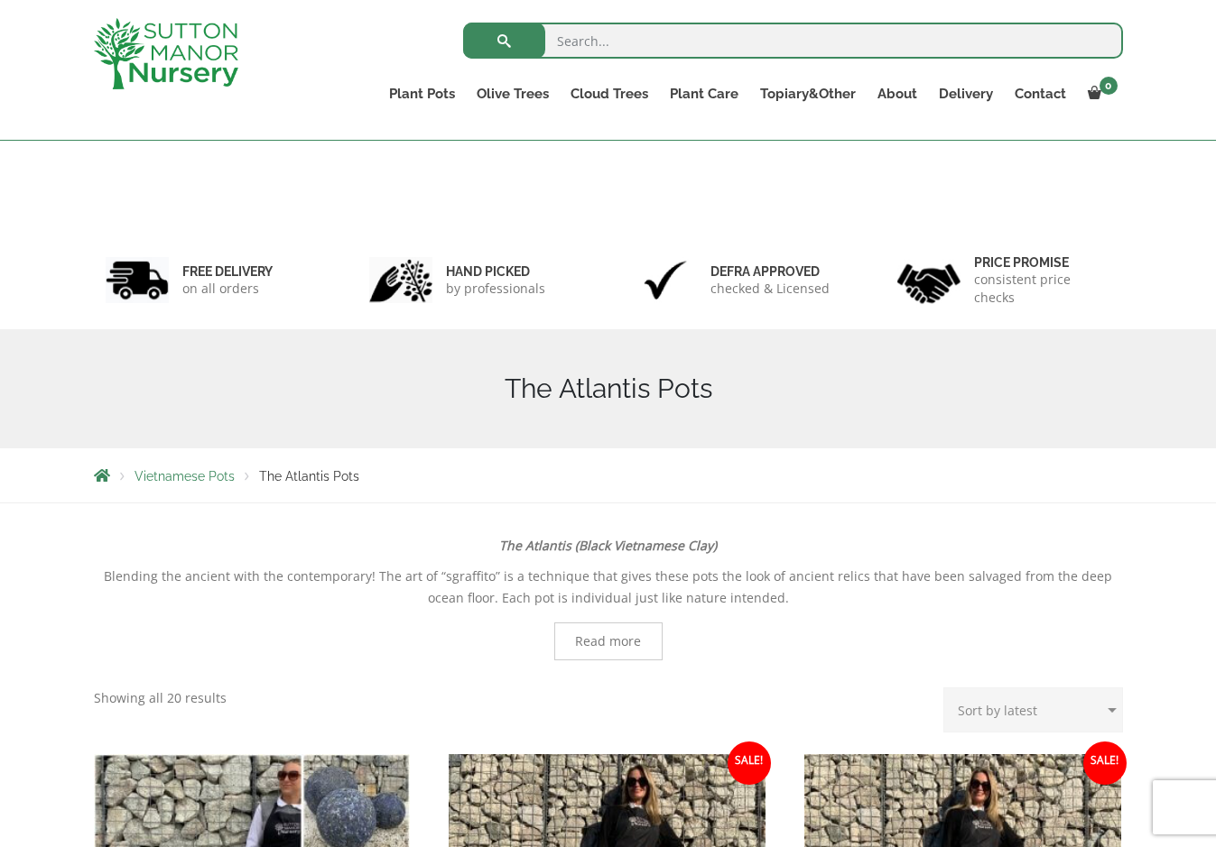
scroll to position [903, 0]
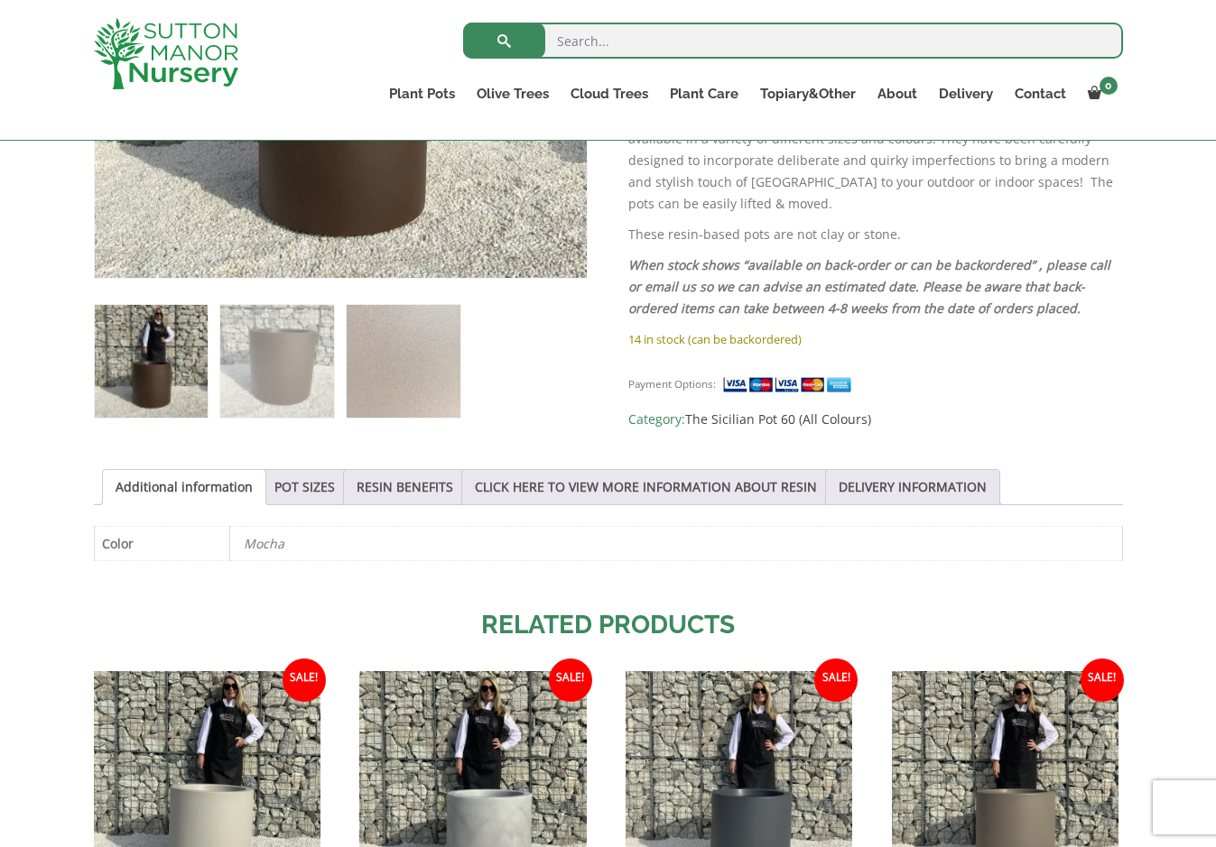
scroll to position [812, 0]
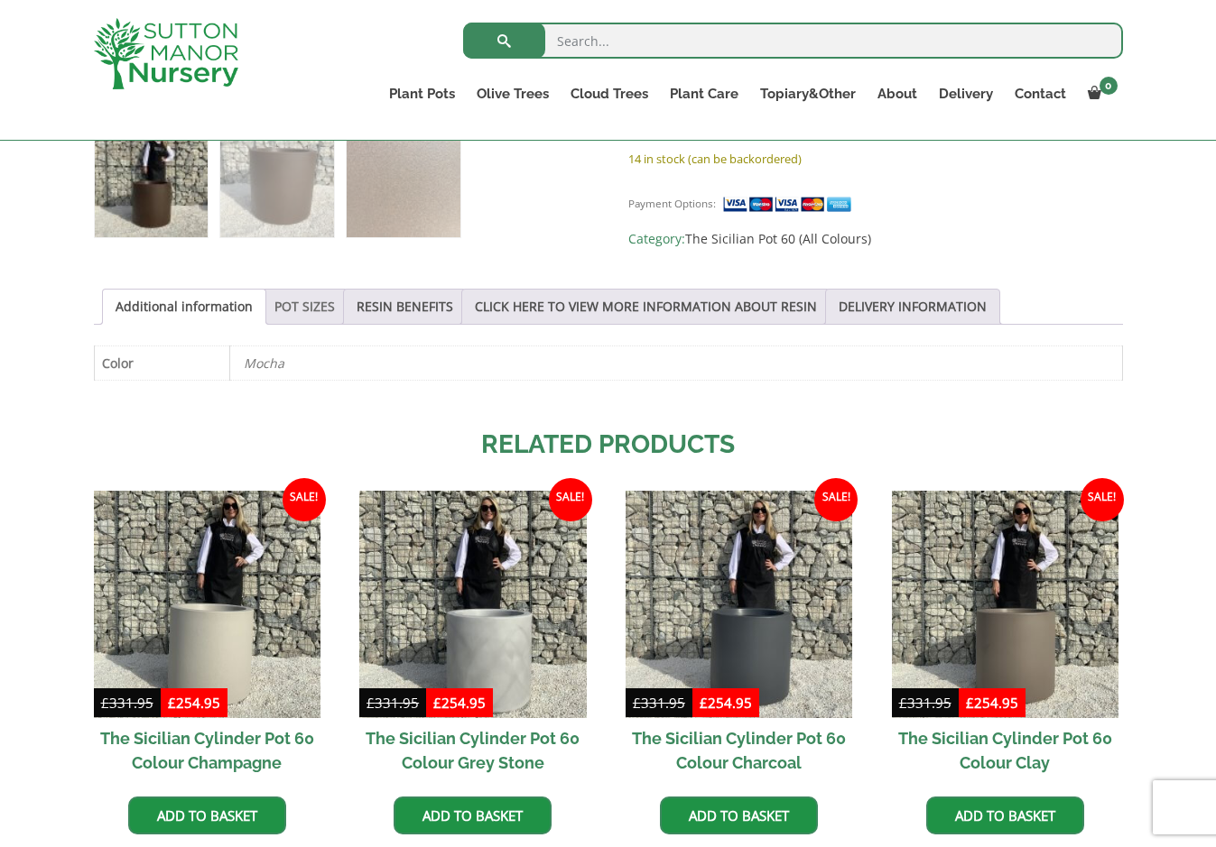
click at [292, 312] on link "POT SIZES" at bounding box center [304, 307] width 60 height 34
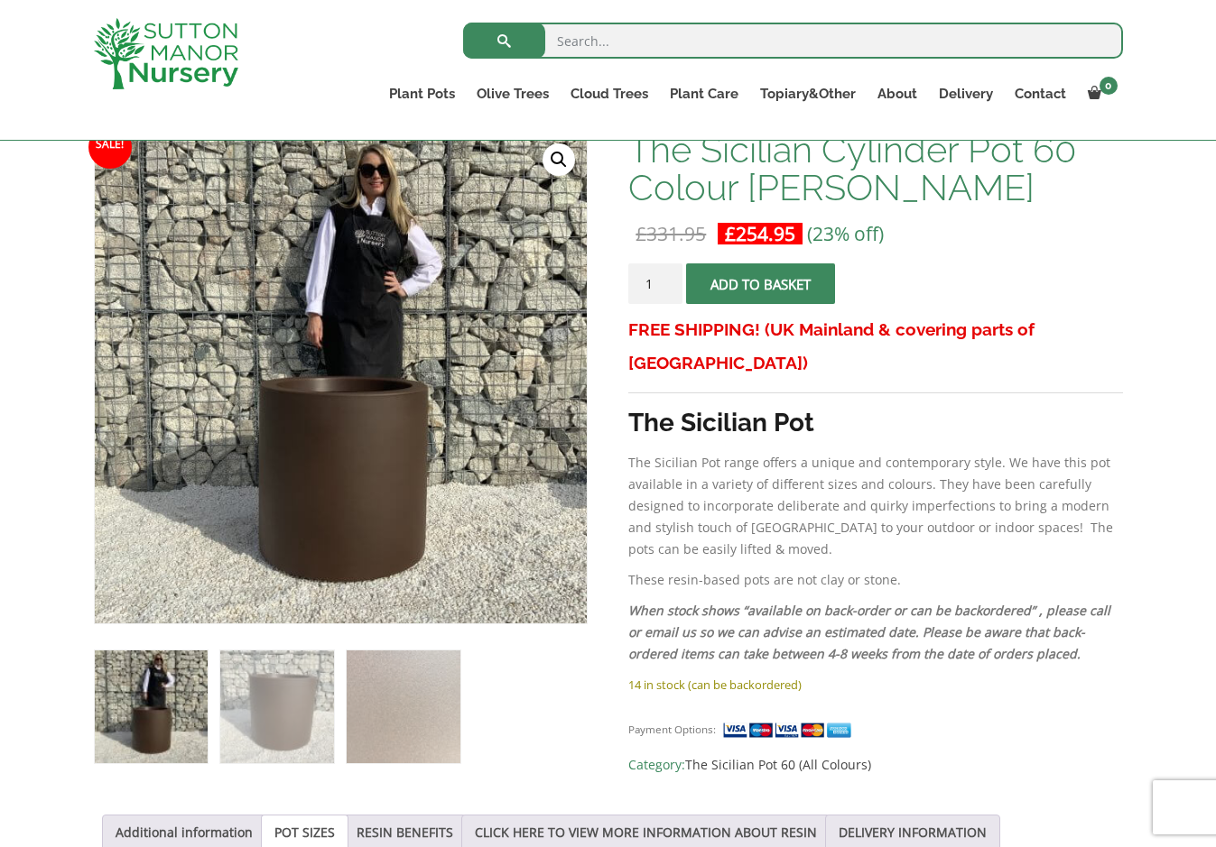
scroll to position [271, 0]
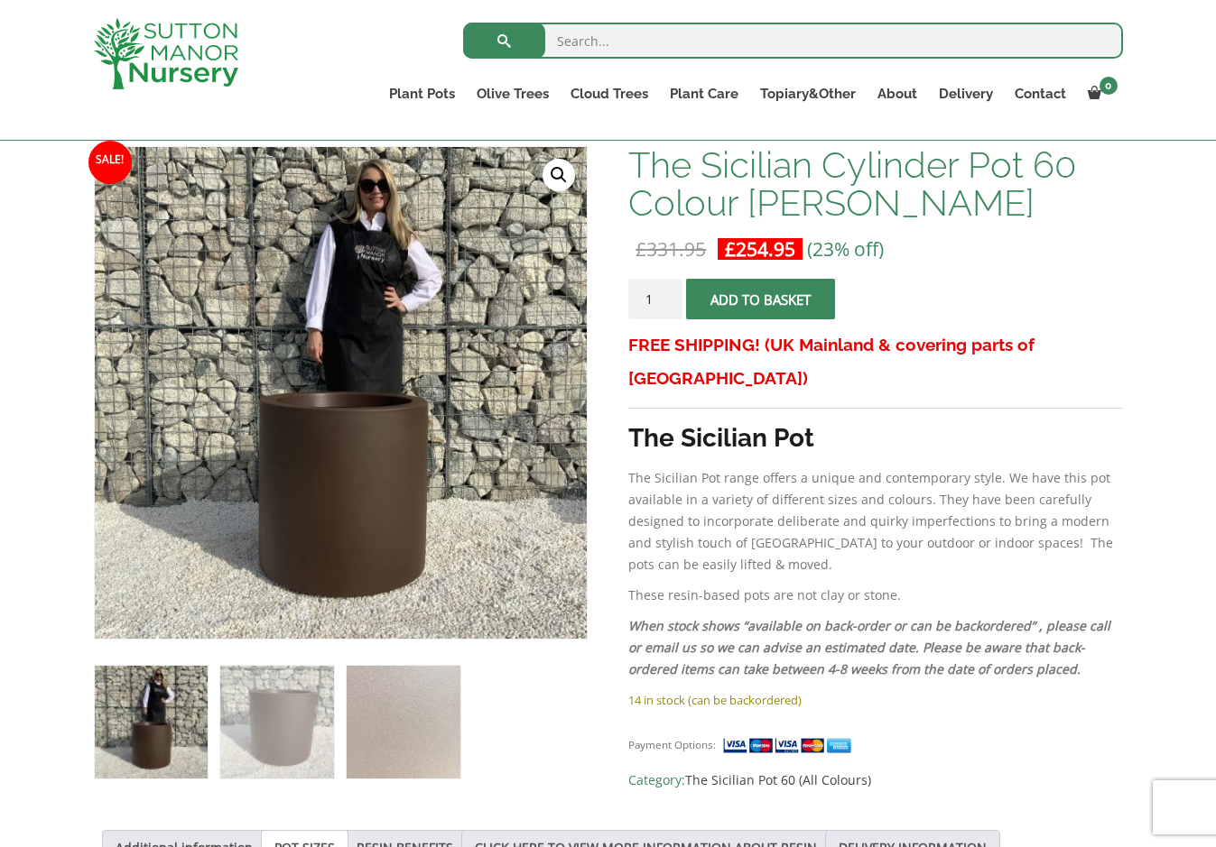
click at [687, 32] on input "search" at bounding box center [793, 41] width 660 height 36
type input "sicilian"
click at [463, 23] on button "submit" at bounding box center [504, 41] width 82 height 36
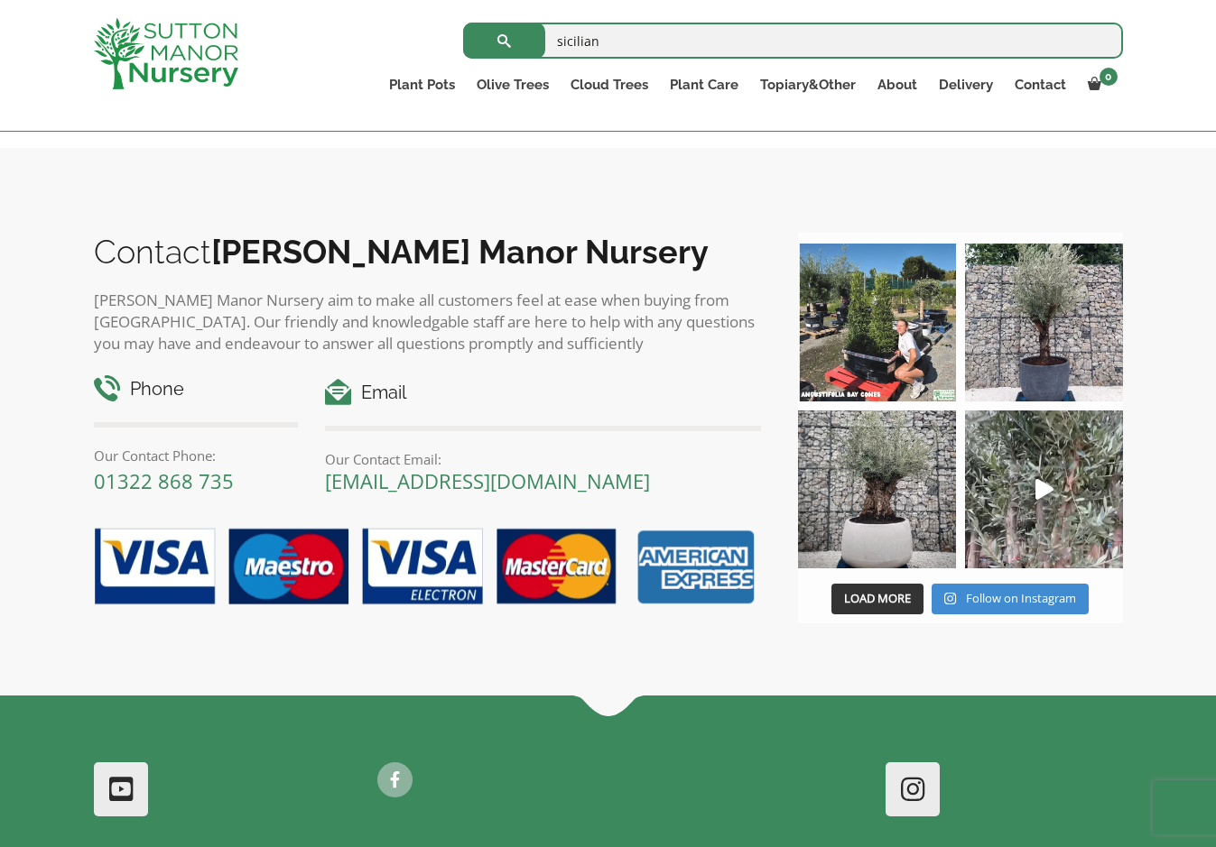
scroll to position [8484, 0]
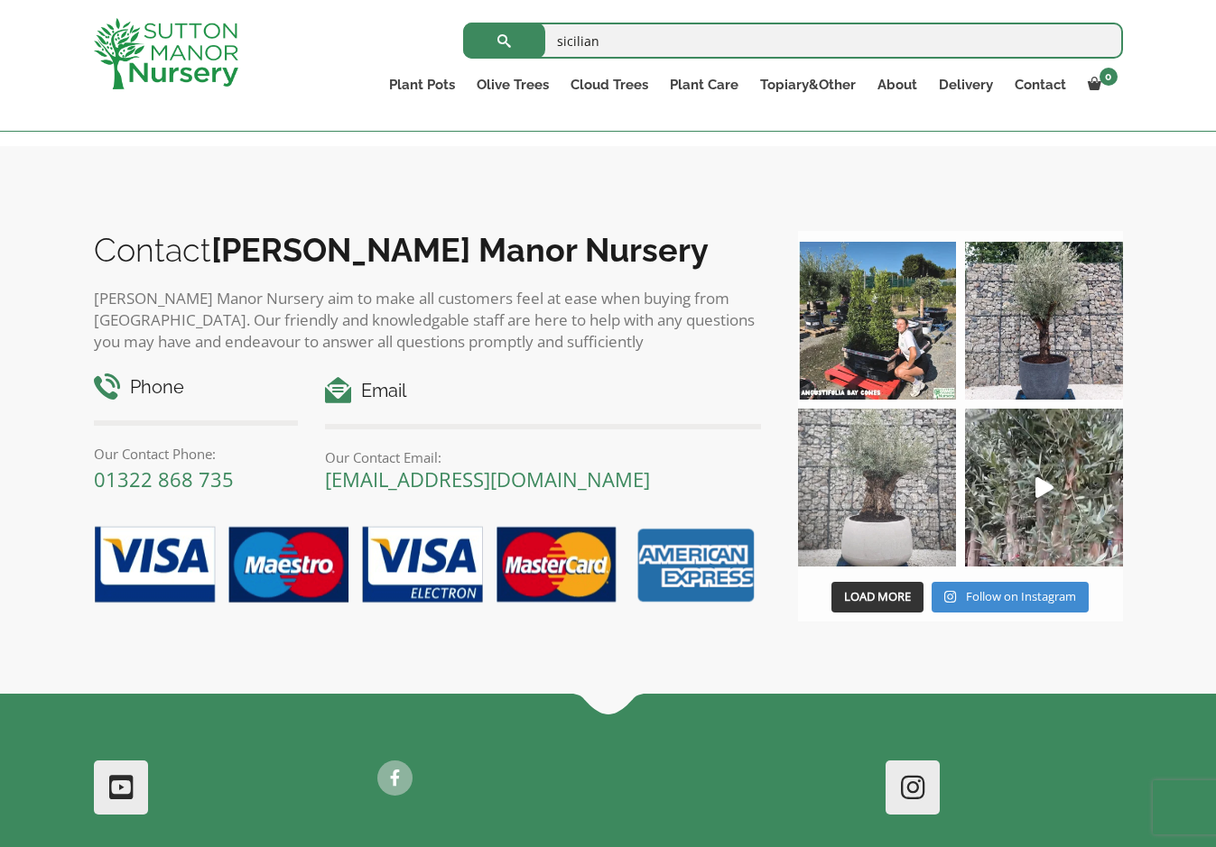
click at [892, 535] on img at bounding box center [877, 488] width 158 height 158
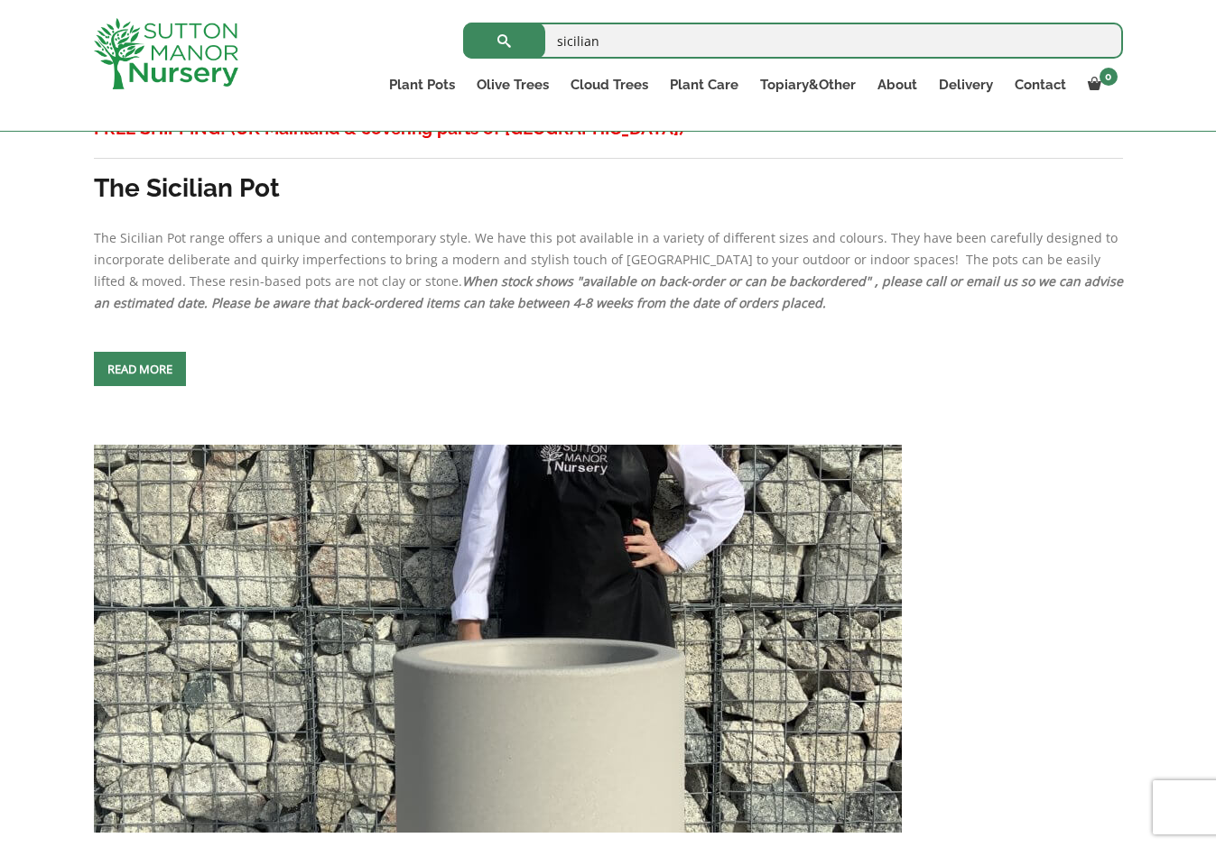
scroll to position [6679, 0]
